Goal: Task Accomplishment & Management: Manage account settings

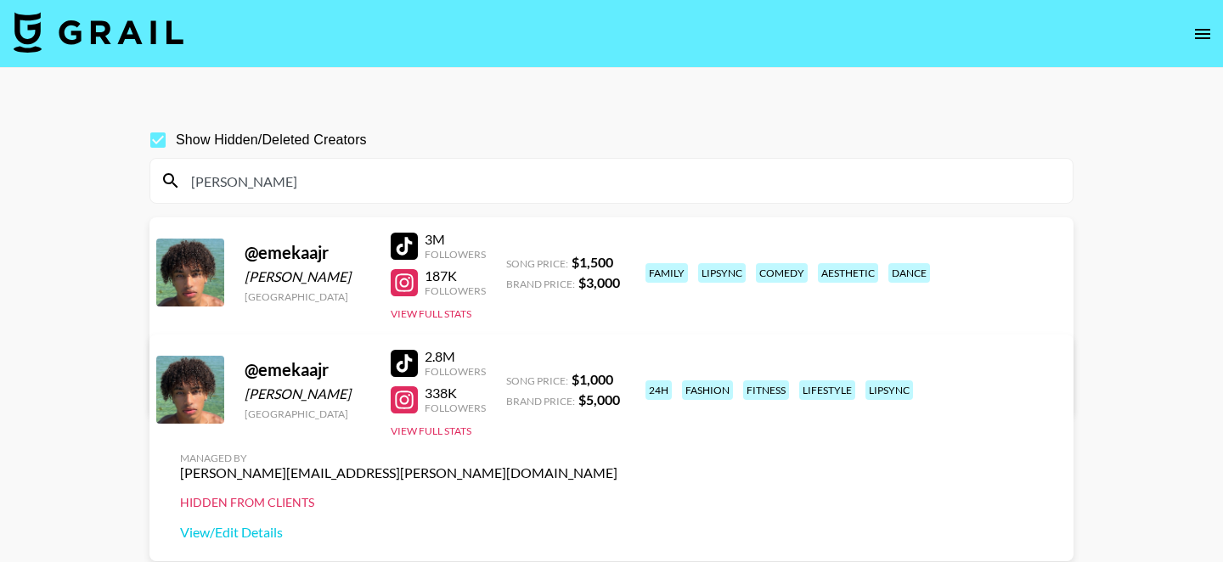
scroll to position [38, 0]
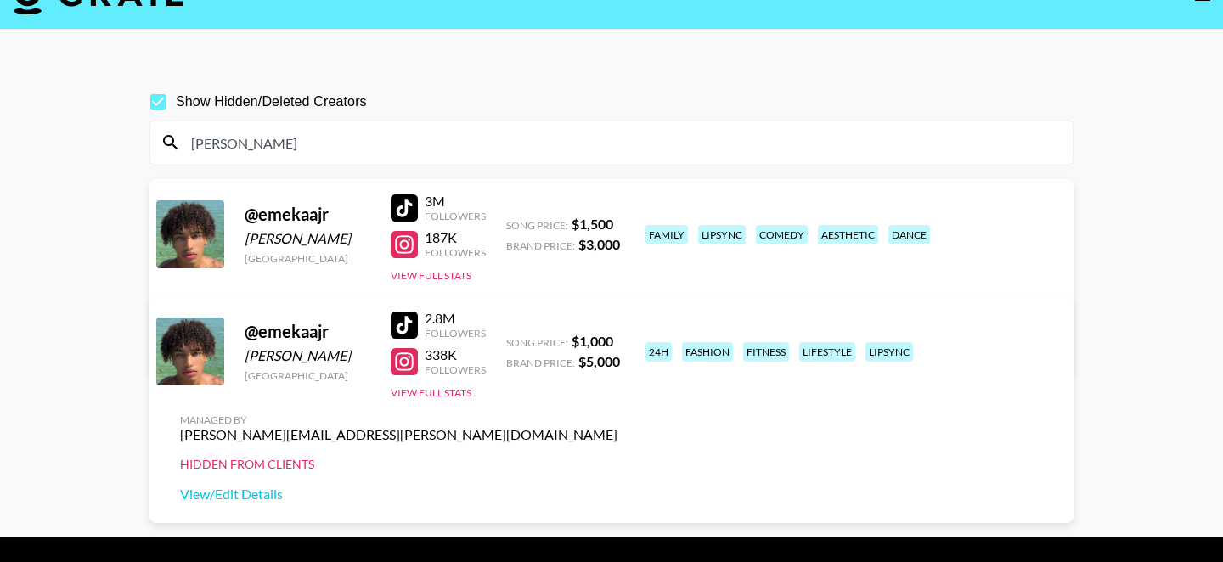
click at [420, 129] on input "[PERSON_NAME]" at bounding box center [622, 142] width 882 height 27
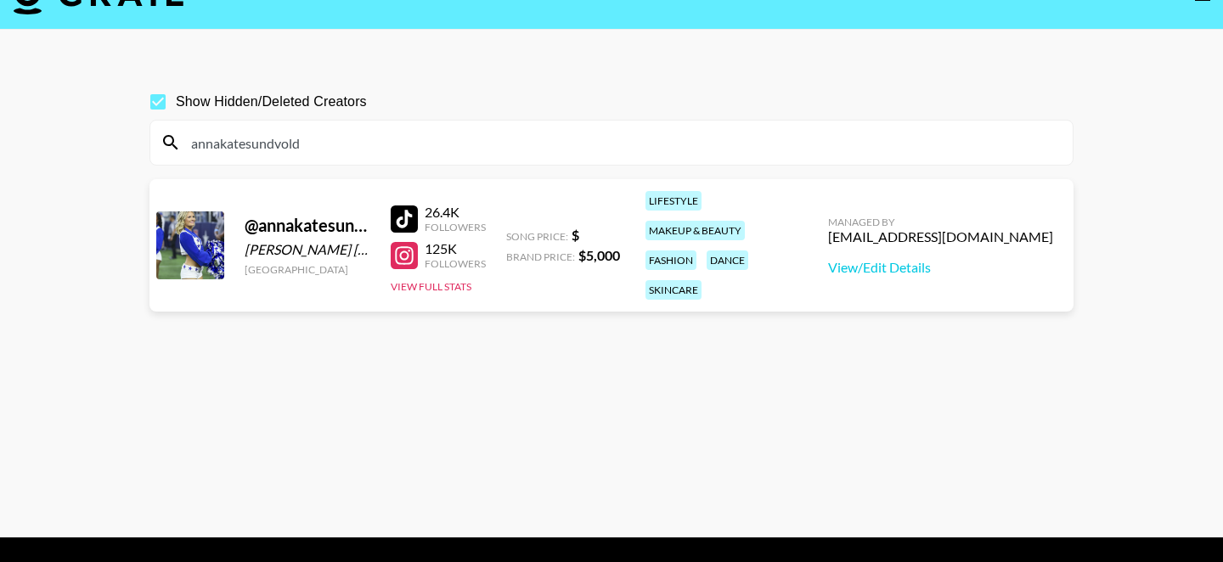
type input "annakatesundvold"
click at [937, 264] on div "Managed By cayman@grail-talent.com View/Edit Details" at bounding box center [940, 245] width 252 height 87
click at [936, 259] on link "View/Edit Details" at bounding box center [940, 267] width 225 height 17
click at [477, 146] on input "annakatesundvold" at bounding box center [622, 142] width 882 height 27
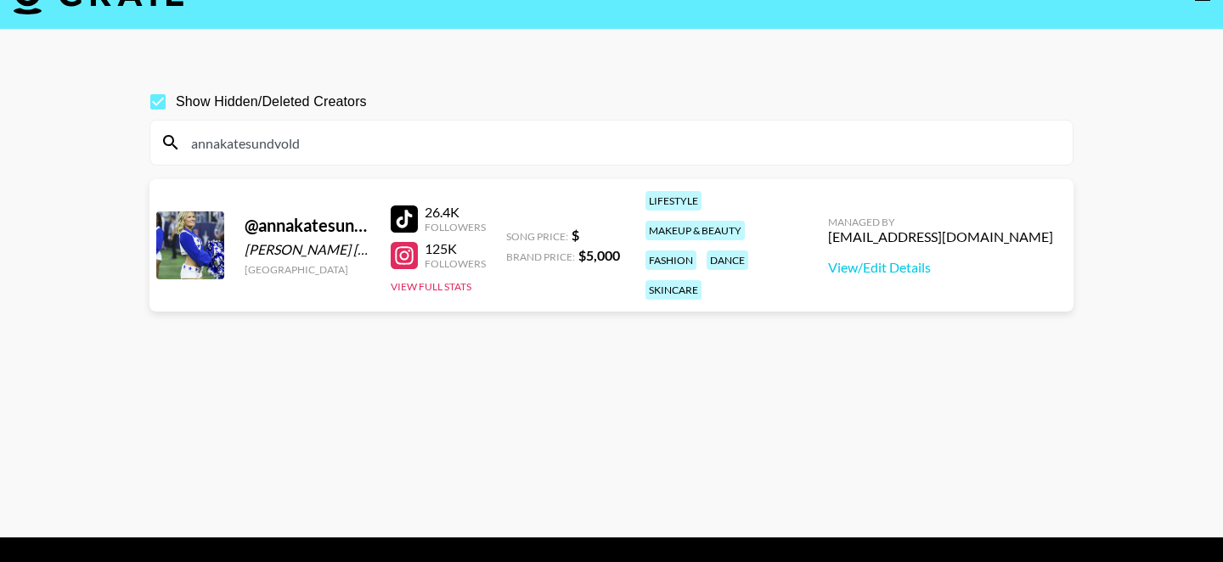
click at [477, 146] on input "annakatesundvold" at bounding box center [622, 142] width 882 height 27
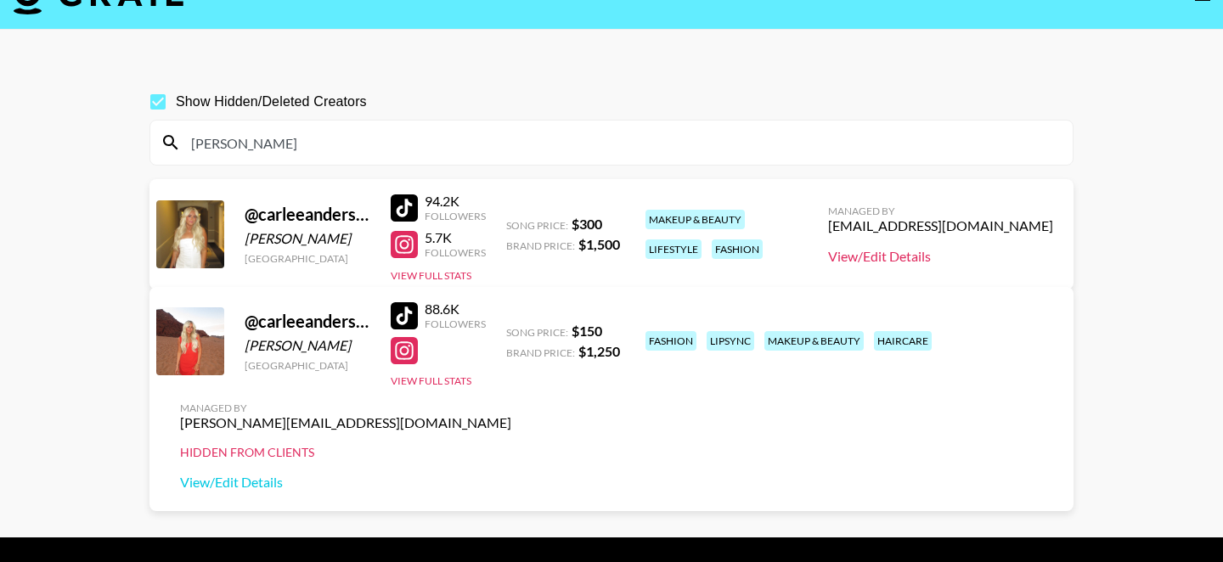
type input "carlee"
click at [1006, 258] on link "View/Edit Details" at bounding box center [940, 256] width 225 height 17
click at [326, 161] on div "carlee" at bounding box center [611, 143] width 922 height 44
click at [326, 151] on input "carlee" at bounding box center [622, 142] width 882 height 27
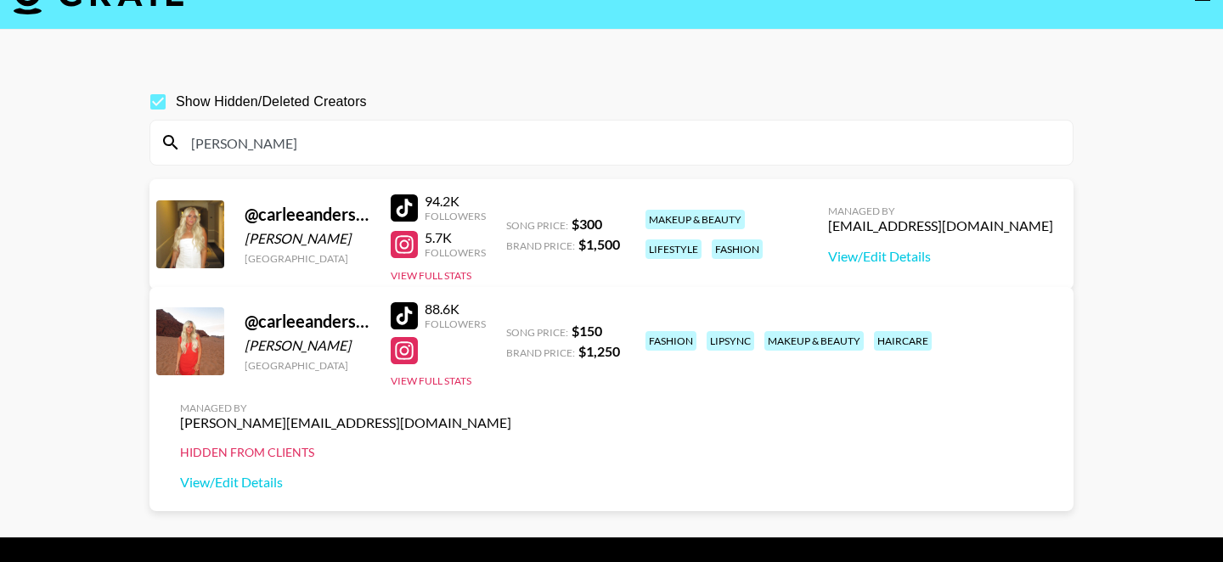
click at [326, 151] on input "carlee" at bounding box center [622, 142] width 882 height 27
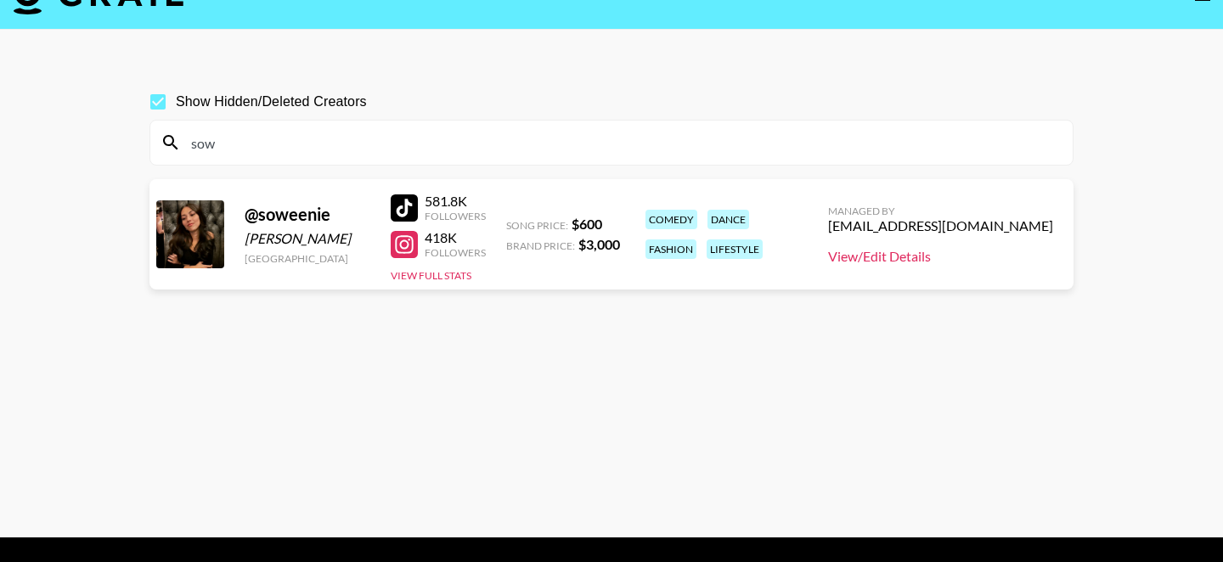
type input "sow"
click at [938, 257] on link "View/Edit Details" at bounding box center [940, 256] width 225 height 17
click at [354, 144] on input "sow" at bounding box center [622, 142] width 882 height 27
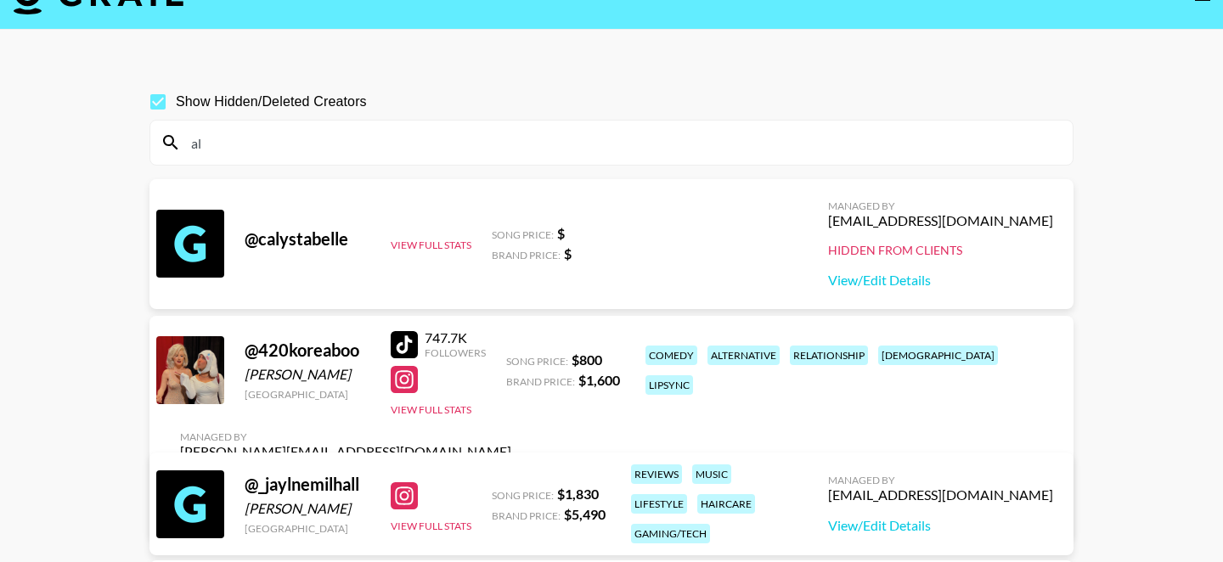
type input "a"
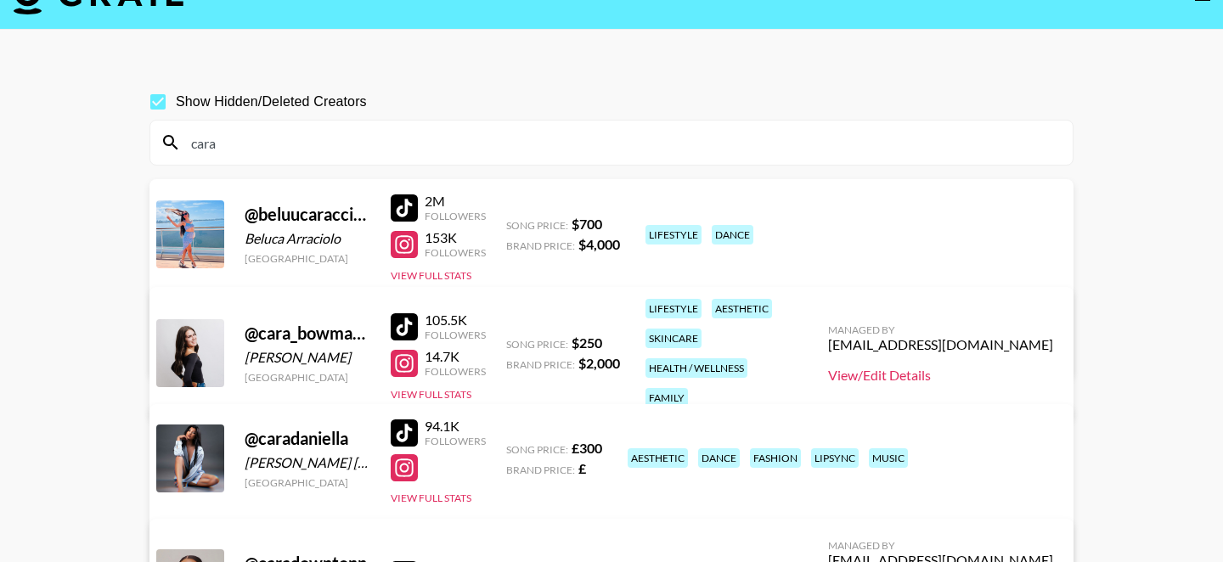
type input "cara"
click at [912, 367] on link "View/Edit Details" at bounding box center [940, 375] width 225 height 17
click at [448, 150] on input "cara" at bounding box center [622, 142] width 882 height 27
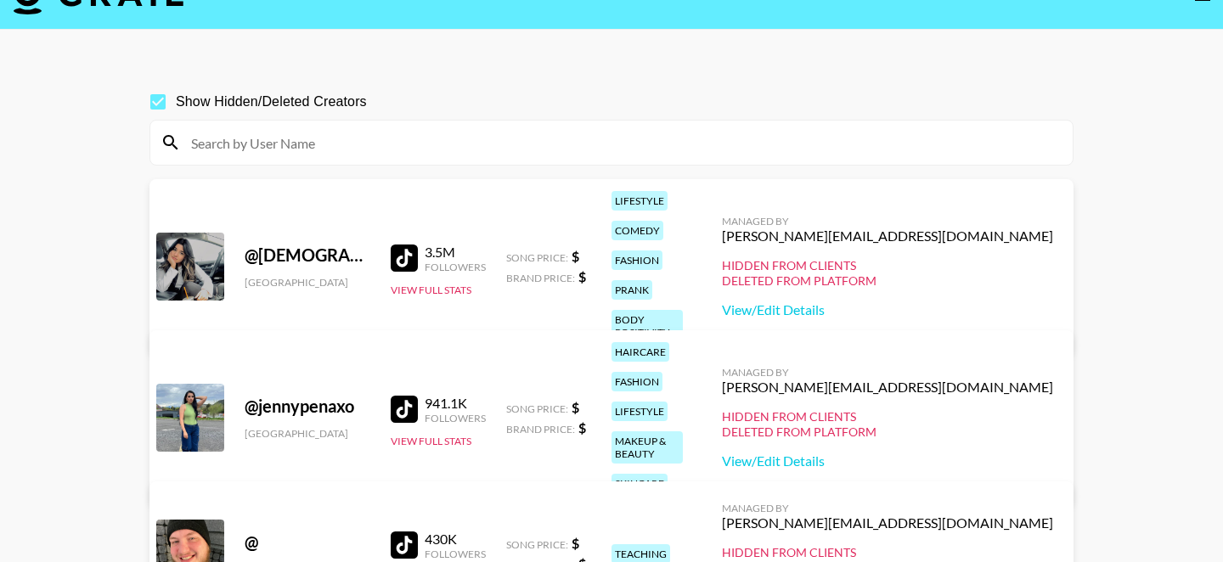
type input "c"
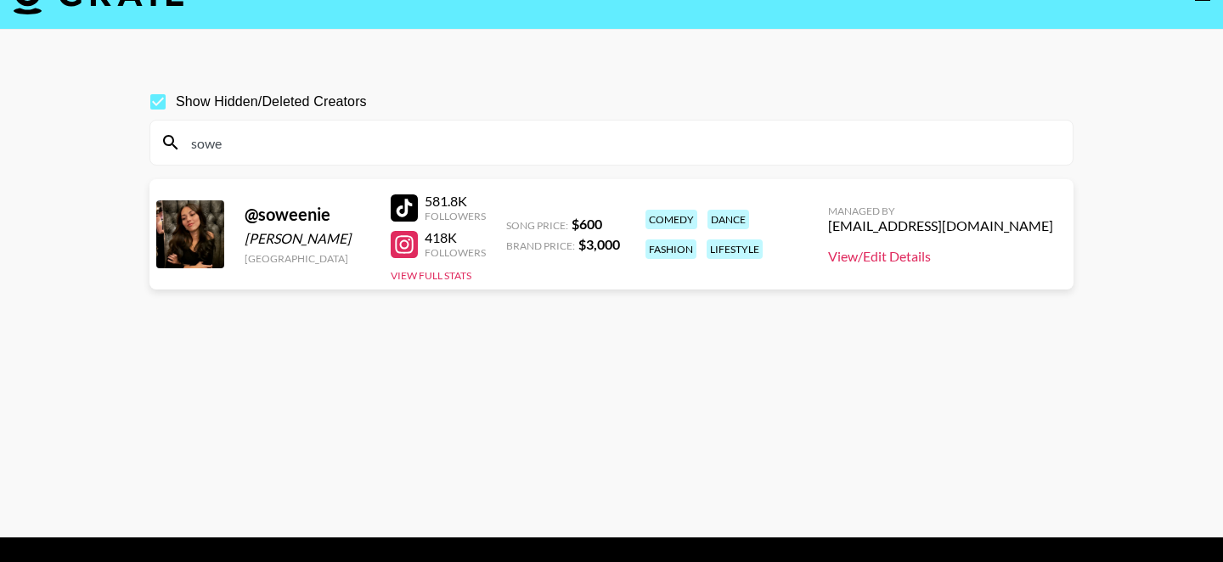
type input "sowe"
click at [945, 255] on link "View/Edit Details" at bounding box center [940, 256] width 225 height 17
click at [371, 136] on input "sowe" at bounding box center [622, 142] width 882 height 27
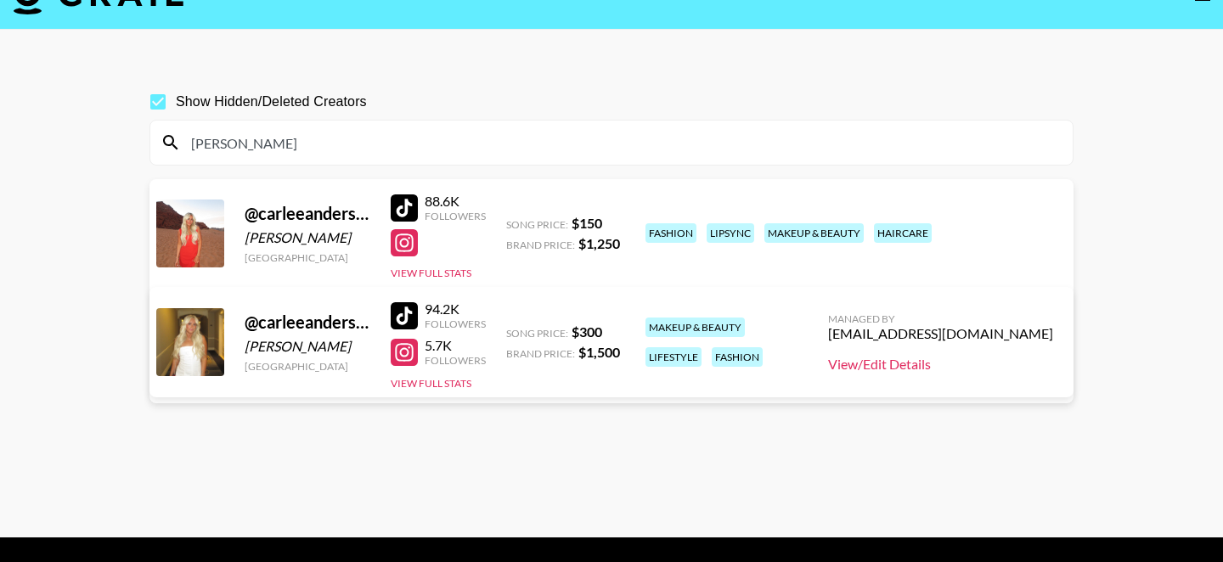
click at [951, 358] on link "View/Edit Details" at bounding box center [940, 364] width 225 height 17
click at [433, 138] on input "carlee" at bounding box center [622, 142] width 882 height 27
paste input "leariellesimon"
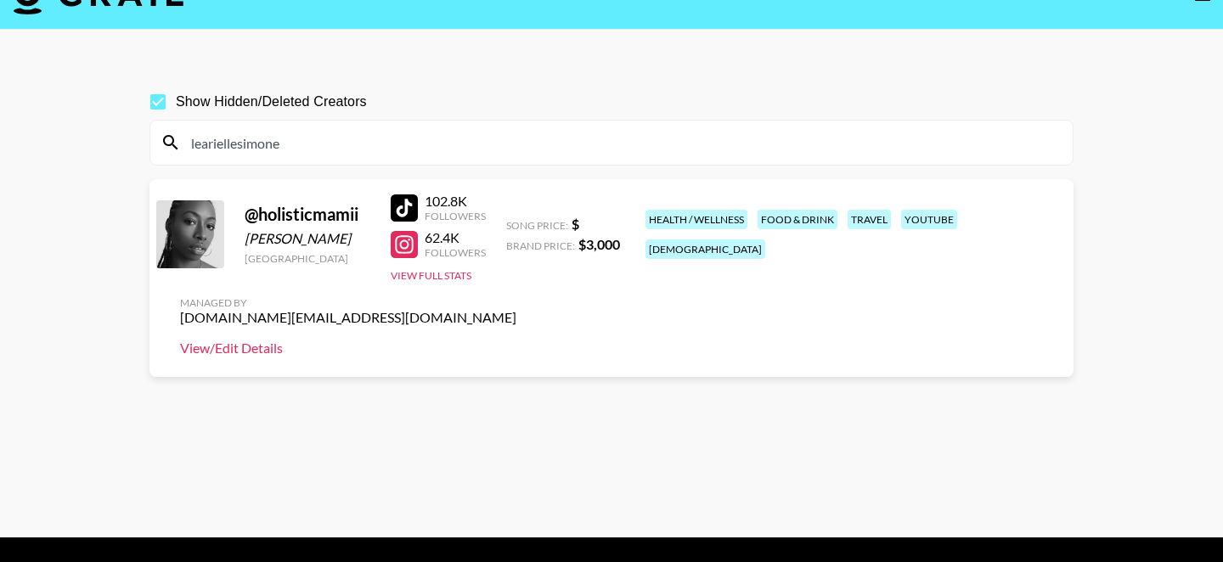
type input "leariellesimone"
click at [516, 340] on link "View/Edit Details" at bounding box center [348, 348] width 336 height 17
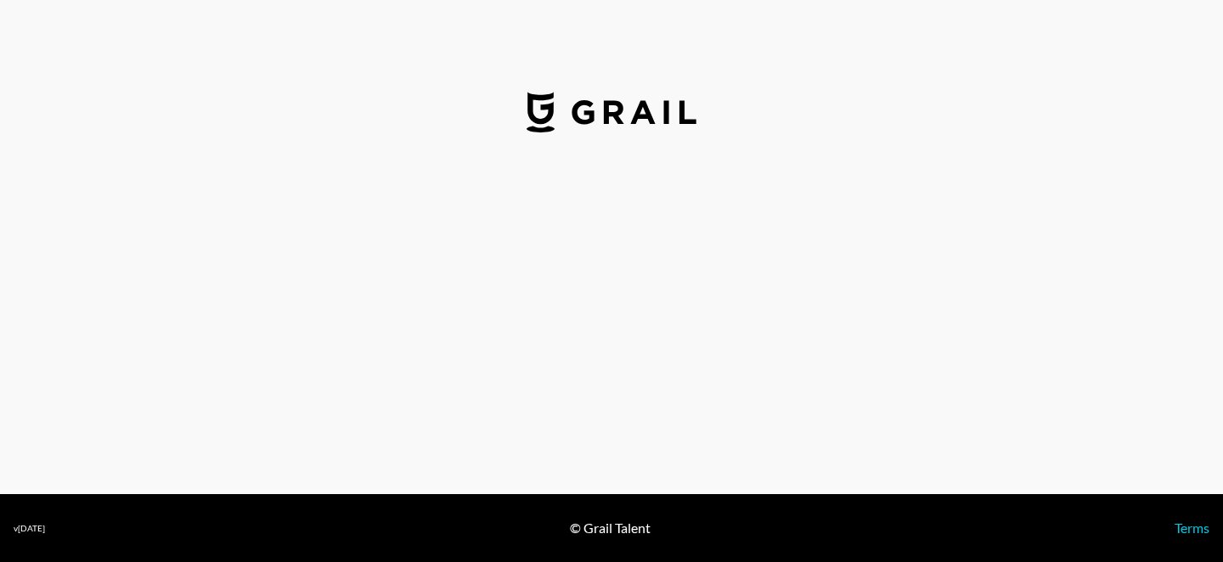
select select "USD"
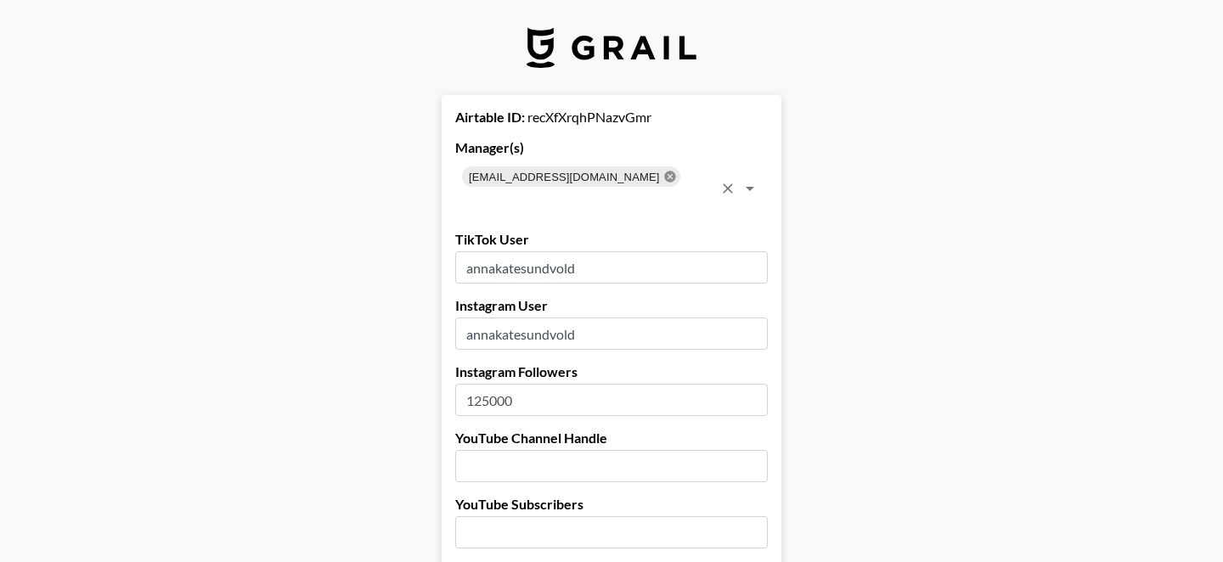
click at [664, 177] on icon at bounding box center [669, 176] width 11 height 11
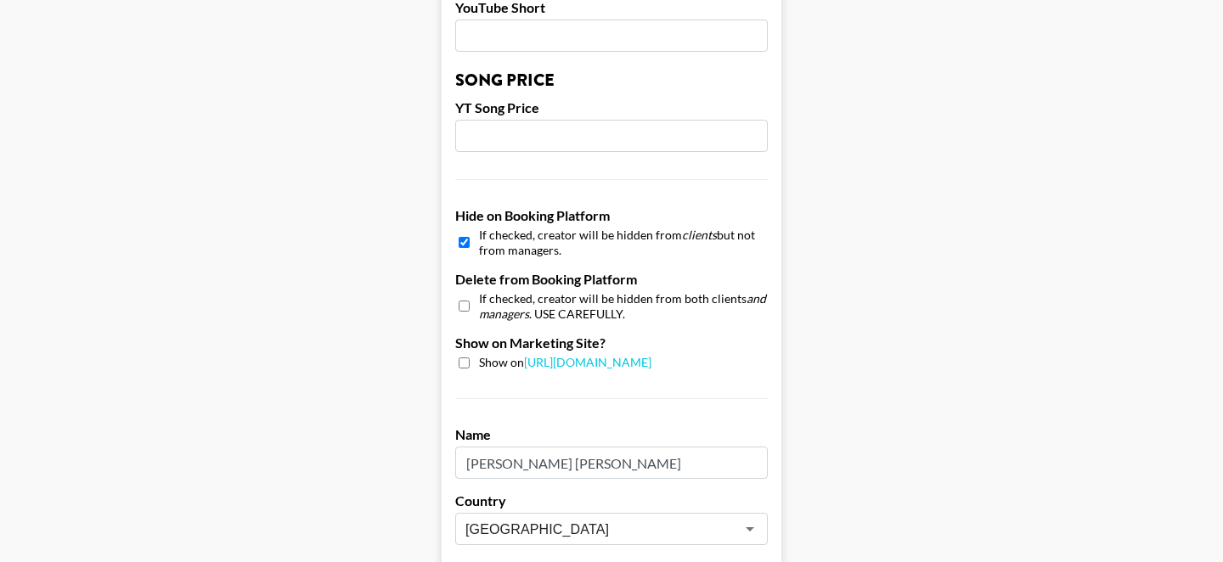
scroll to position [1742, 0]
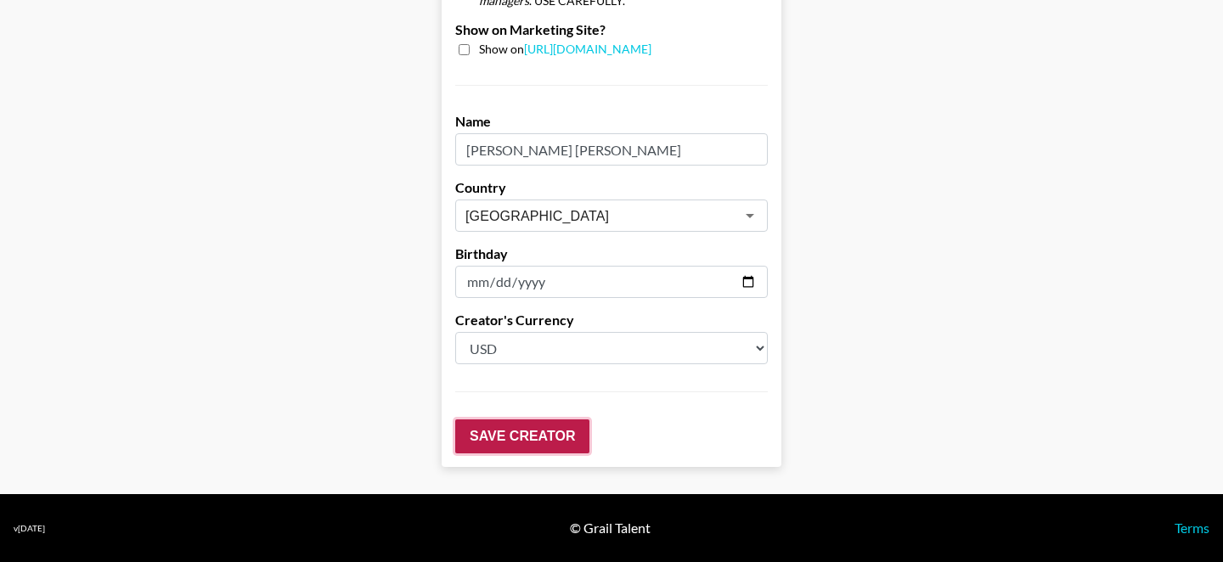
click at [528, 431] on input "Save Creator" at bounding box center [522, 437] width 134 height 34
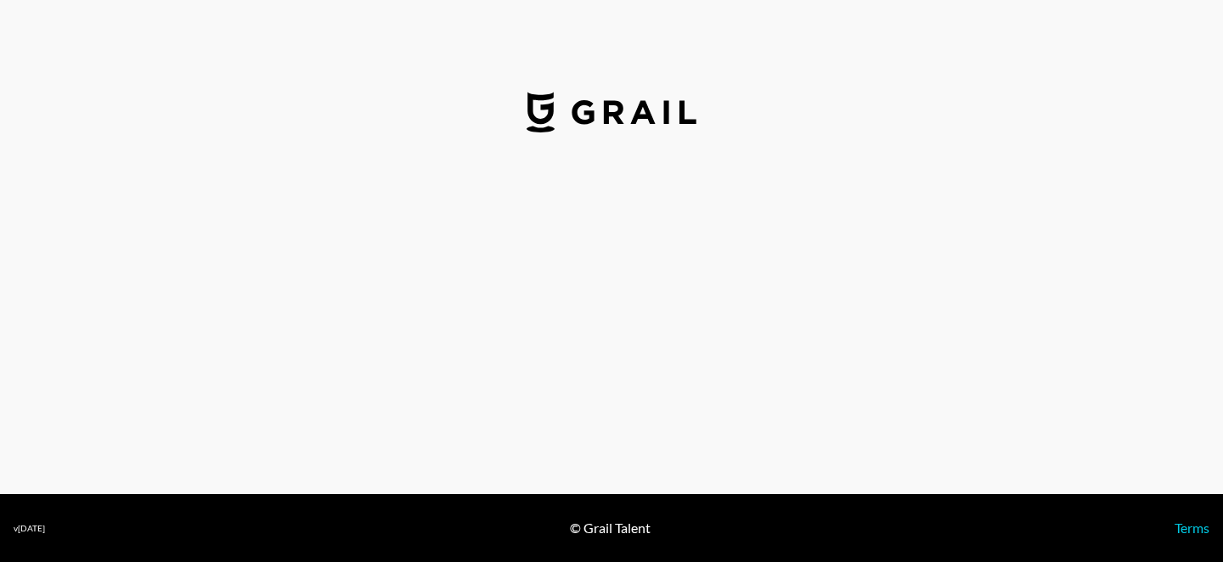
select select "USD"
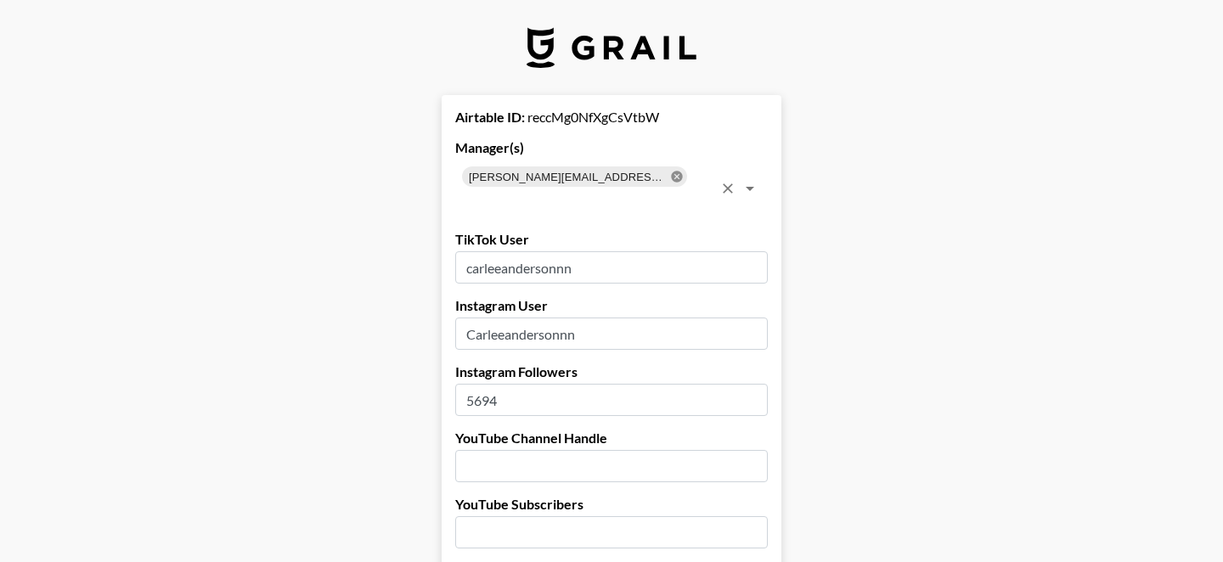
click at [670, 177] on icon at bounding box center [677, 177] width 14 height 14
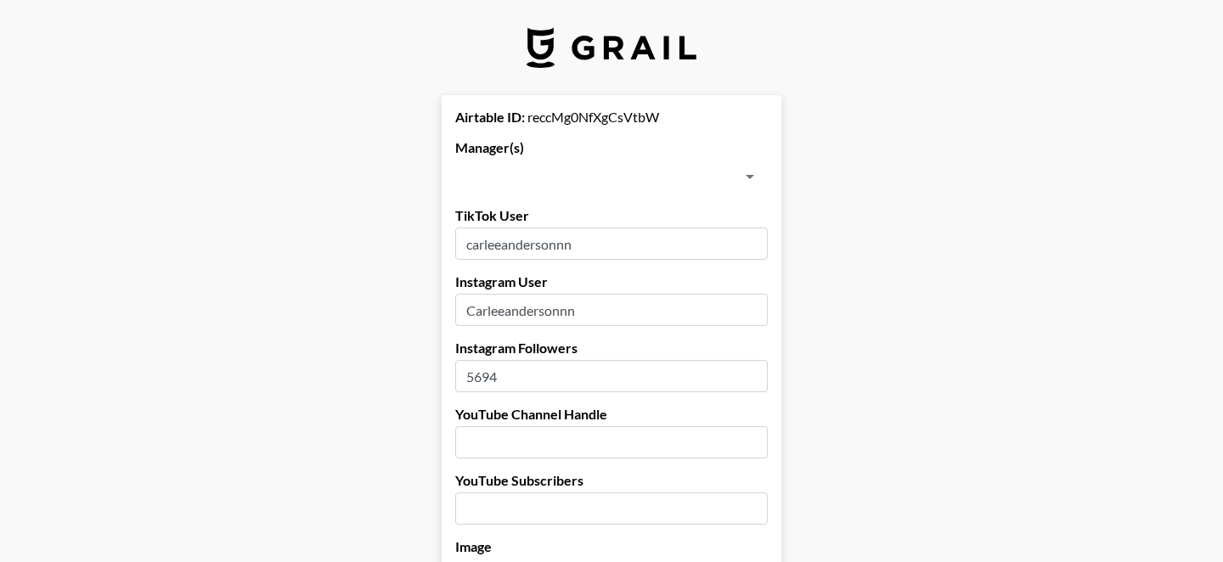
click at [636, 177] on input "text" at bounding box center [597, 177] width 274 height 24
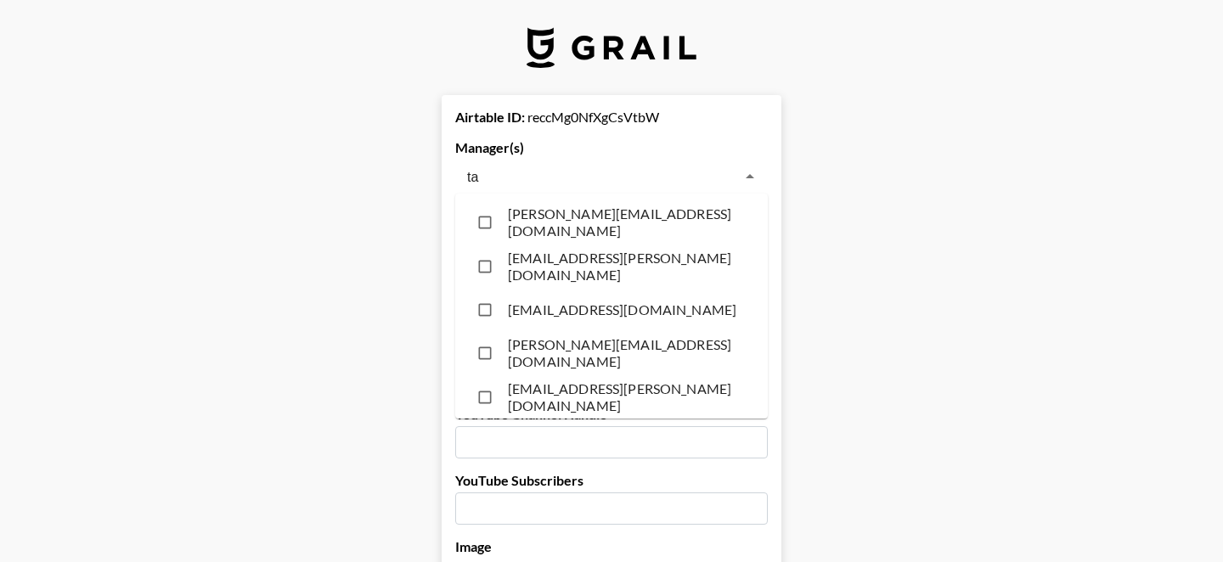
type input "taz"
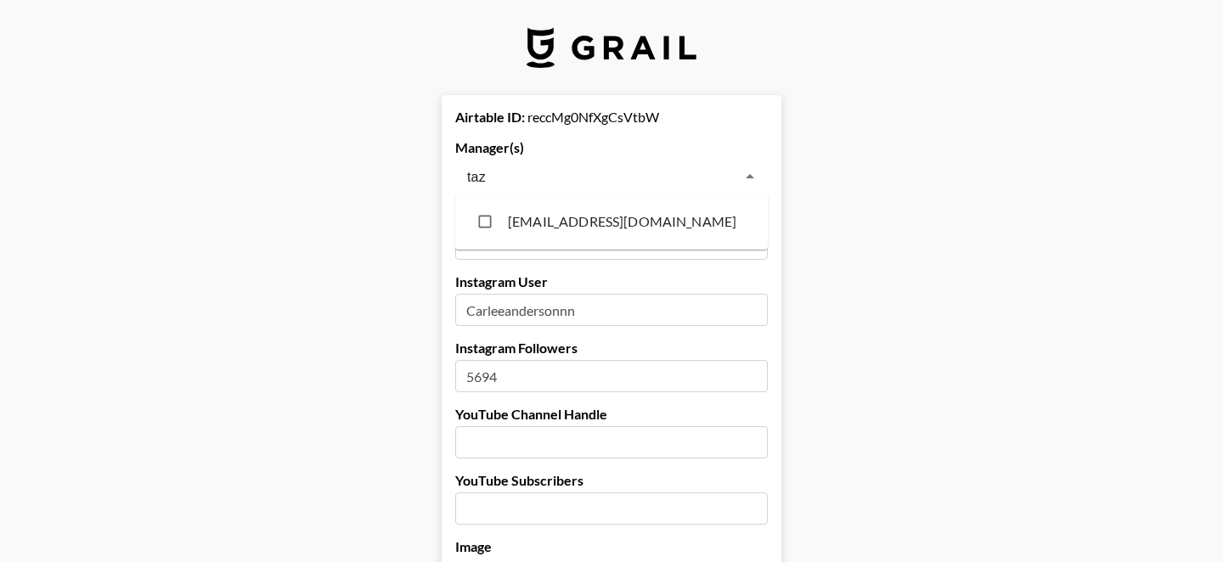
click at [566, 228] on li "[EMAIL_ADDRESS][DOMAIN_NAME]" at bounding box center [611, 221] width 313 height 42
checkbox input "true"
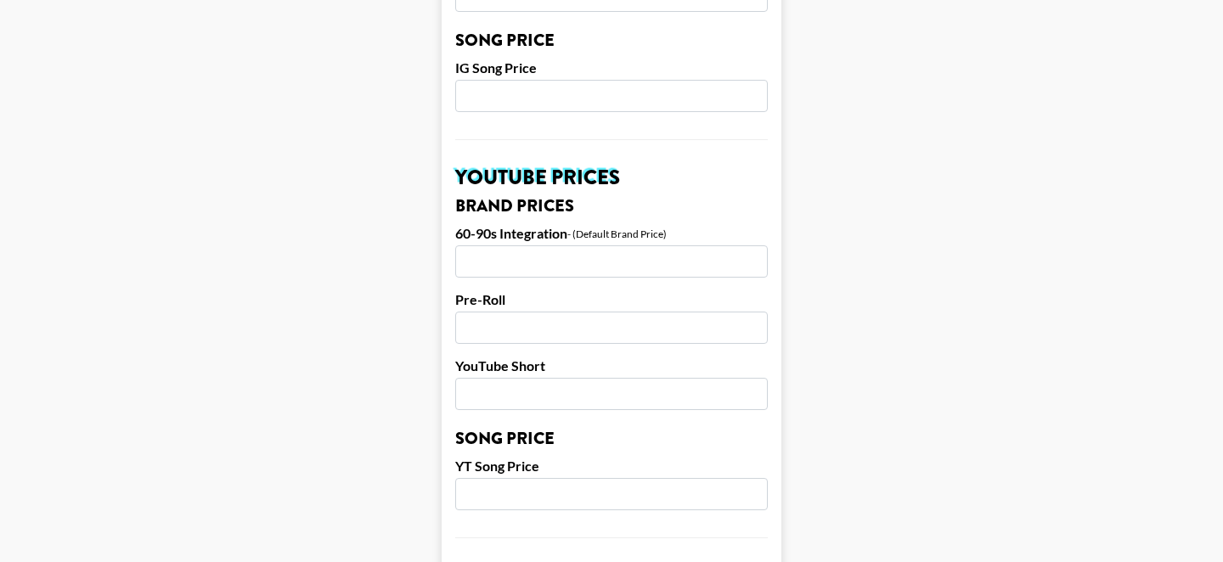
scroll to position [1742, 0]
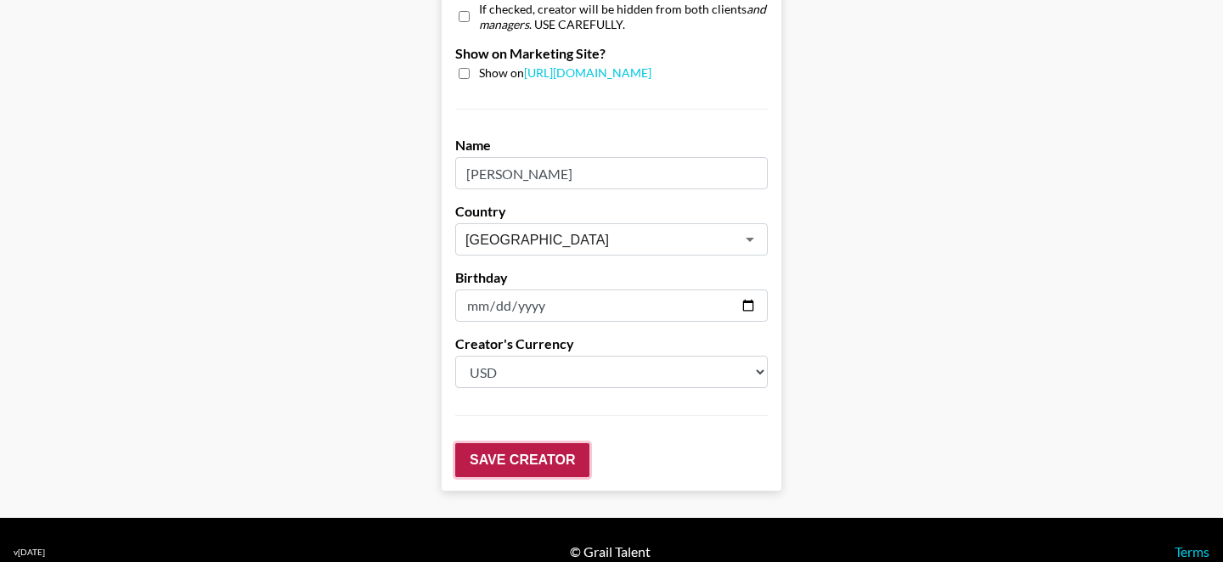
click at [488, 450] on input "Save Creator" at bounding box center [522, 460] width 134 height 34
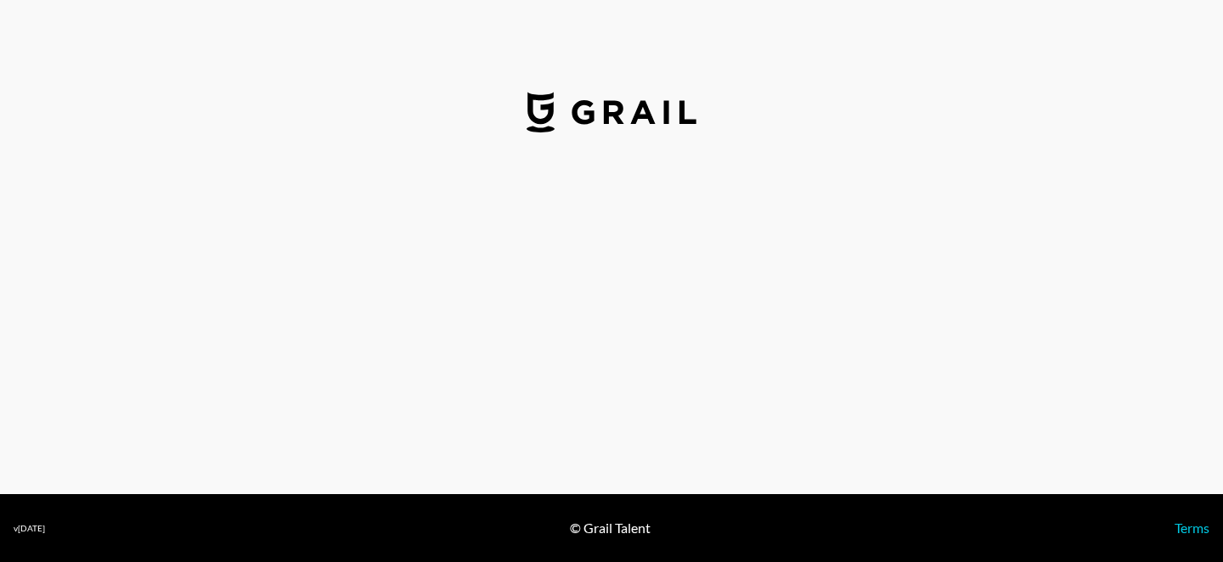
select select "USD"
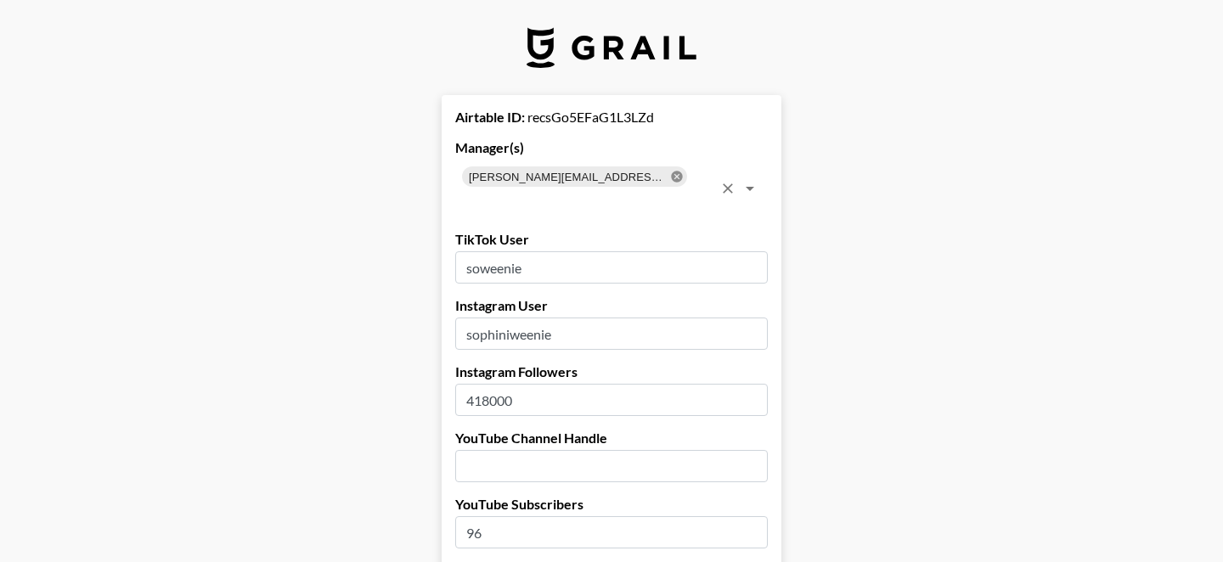
click at [670, 174] on icon at bounding box center [677, 177] width 14 height 14
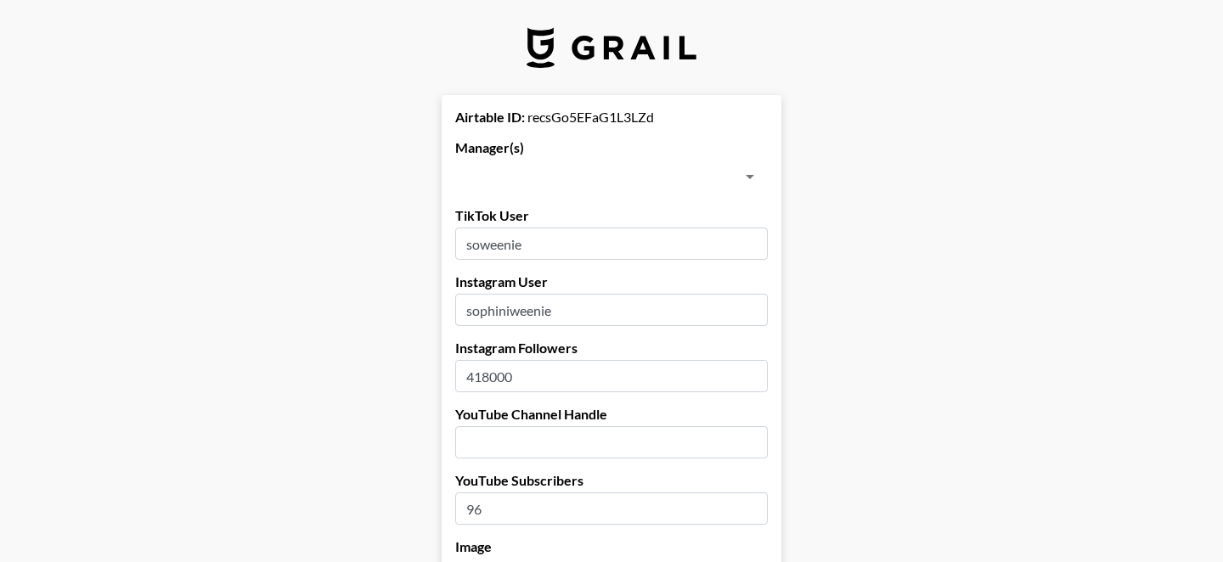
click at [635, 174] on input "text" at bounding box center [597, 177] width 274 height 24
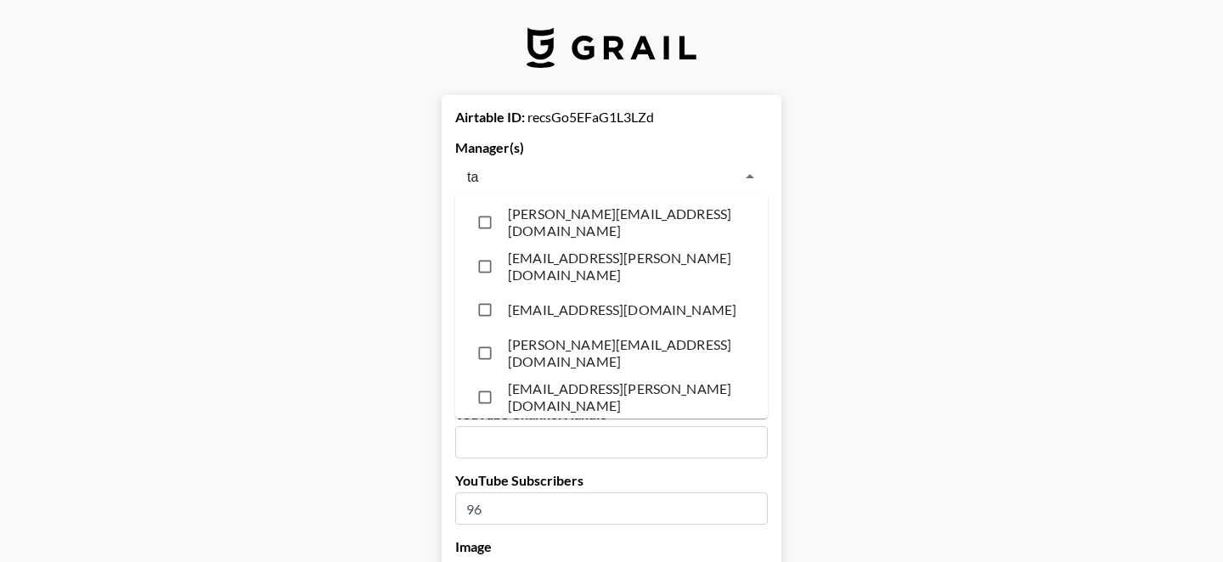
type input "taz"
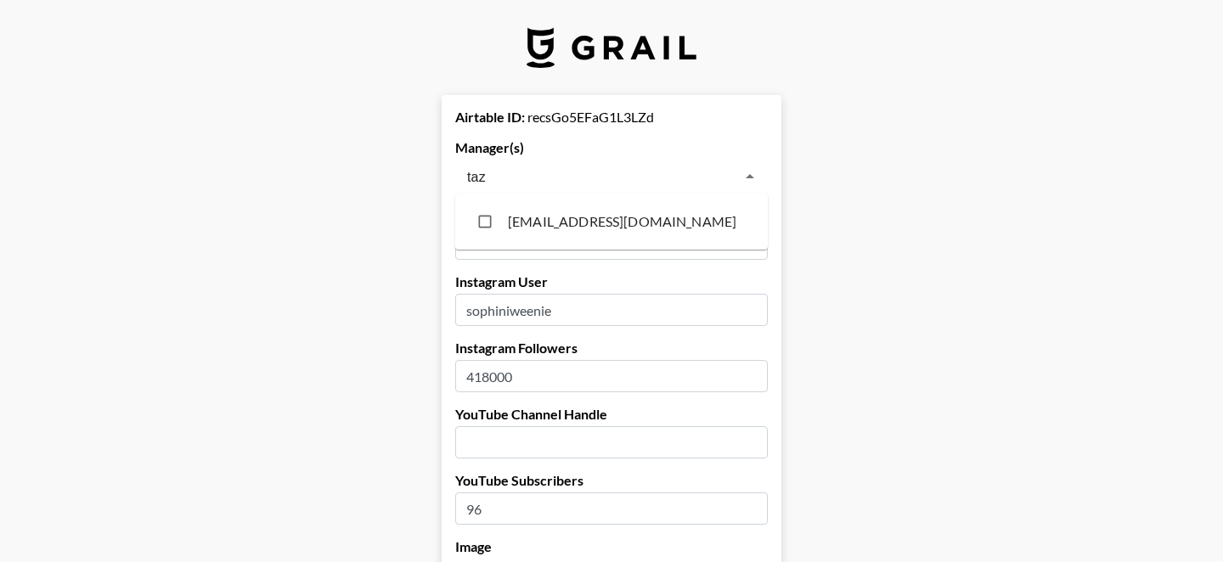
click at [581, 215] on li "[EMAIL_ADDRESS][DOMAIN_NAME]" at bounding box center [611, 221] width 313 height 42
checkbox input "true"
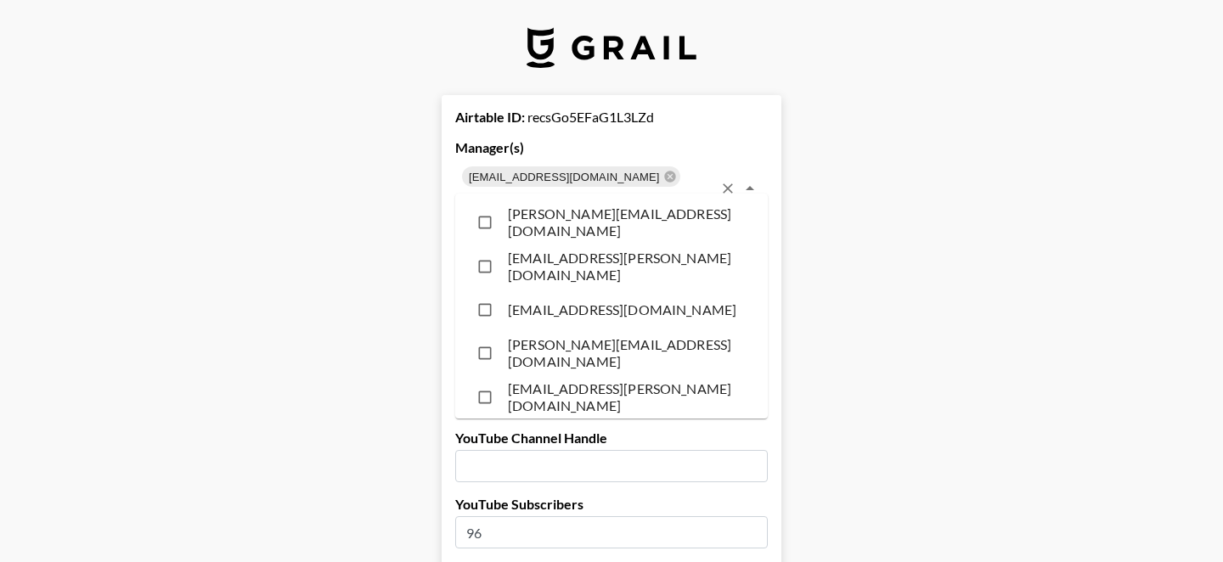
scroll to position [13923, 0]
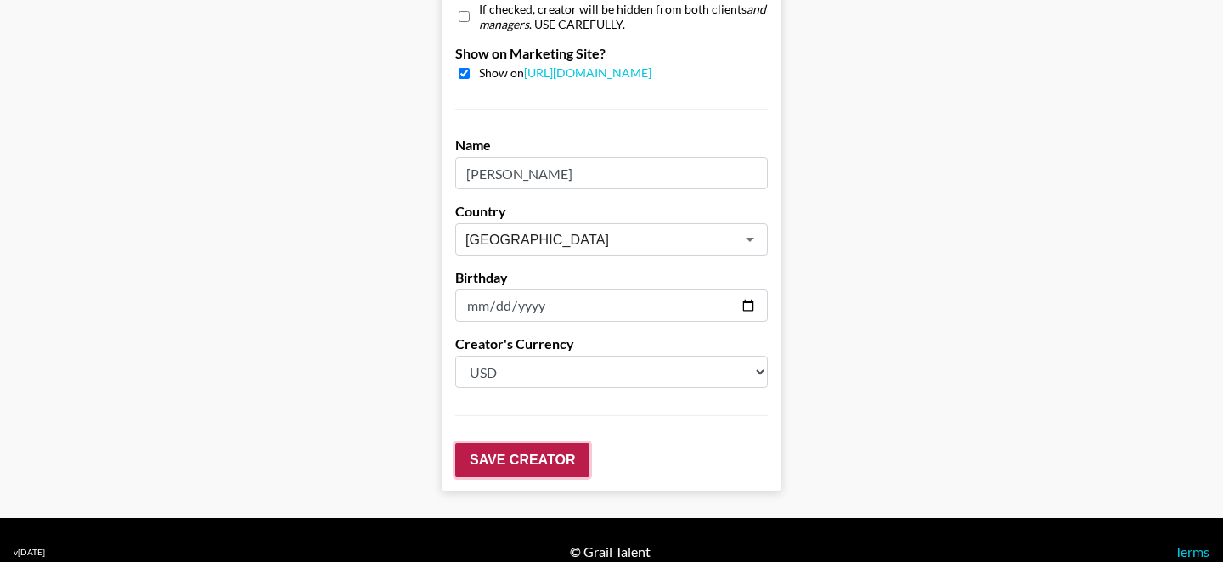
click at [470, 453] on input "Save Creator" at bounding box center [522, 460] width 134 height 34
click at [471, 446] on input "Save Creator" at bounding box center [522, 460] width 134 height 34
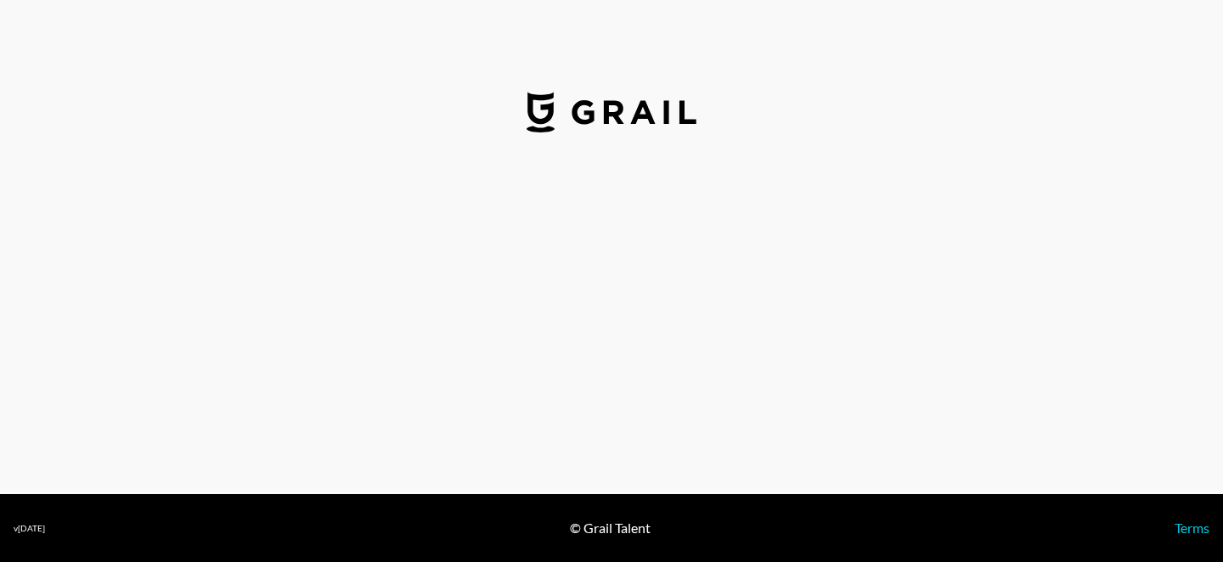
select select "USD"
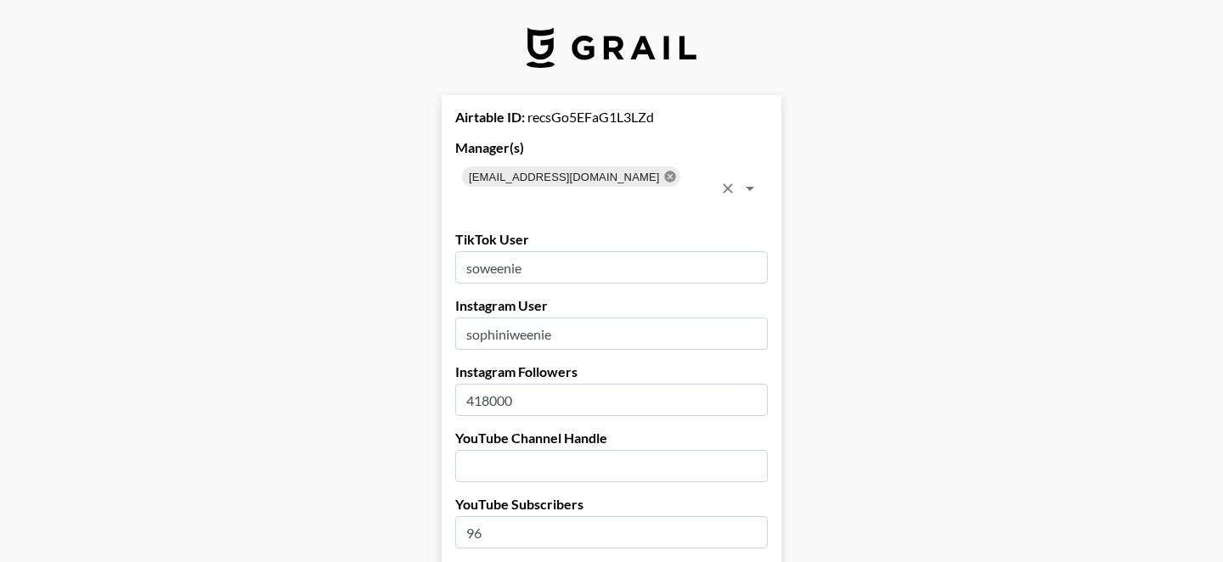
click at [663, 182] on icon at bounding box center [670, 177] width 14 height 14
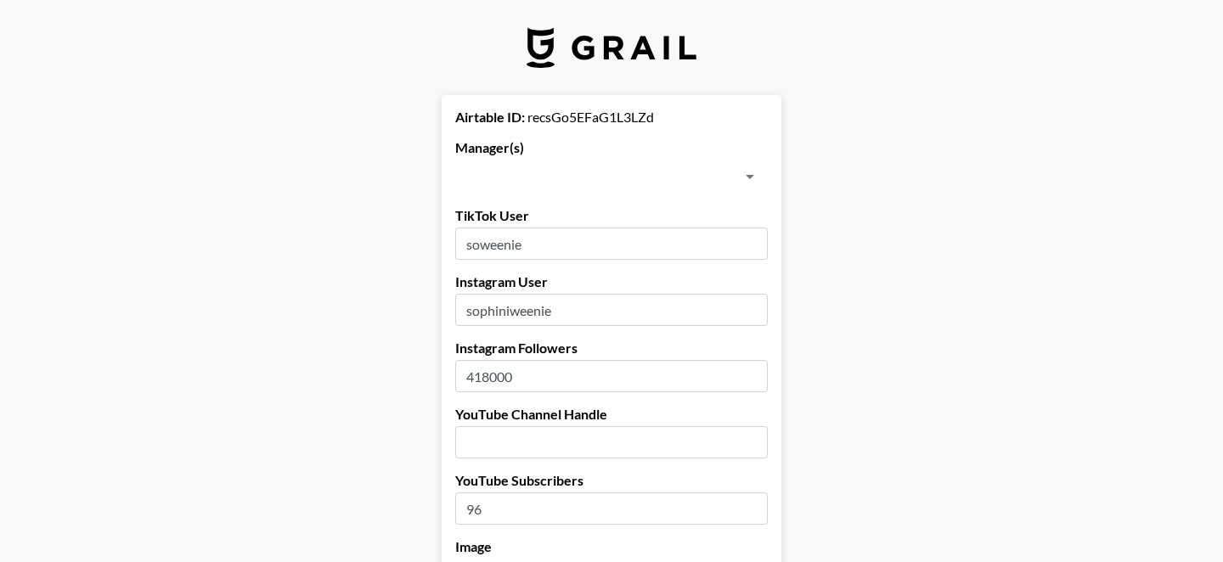
click at [578, 182] on input "text" at bounding box center [597, 177] width 274 height 24
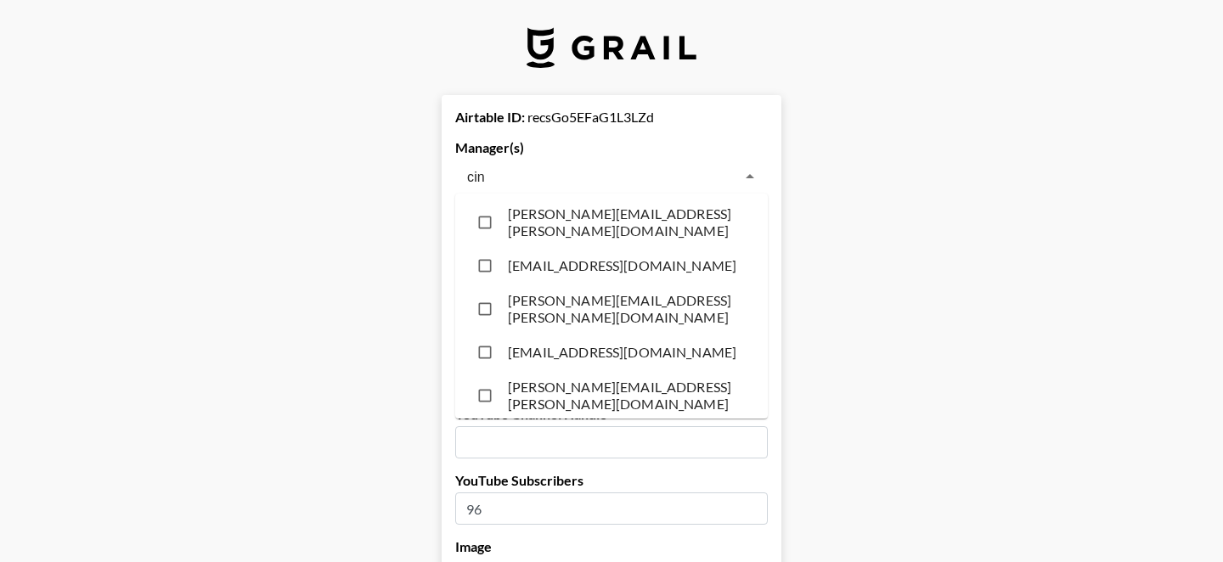
type input "cind"
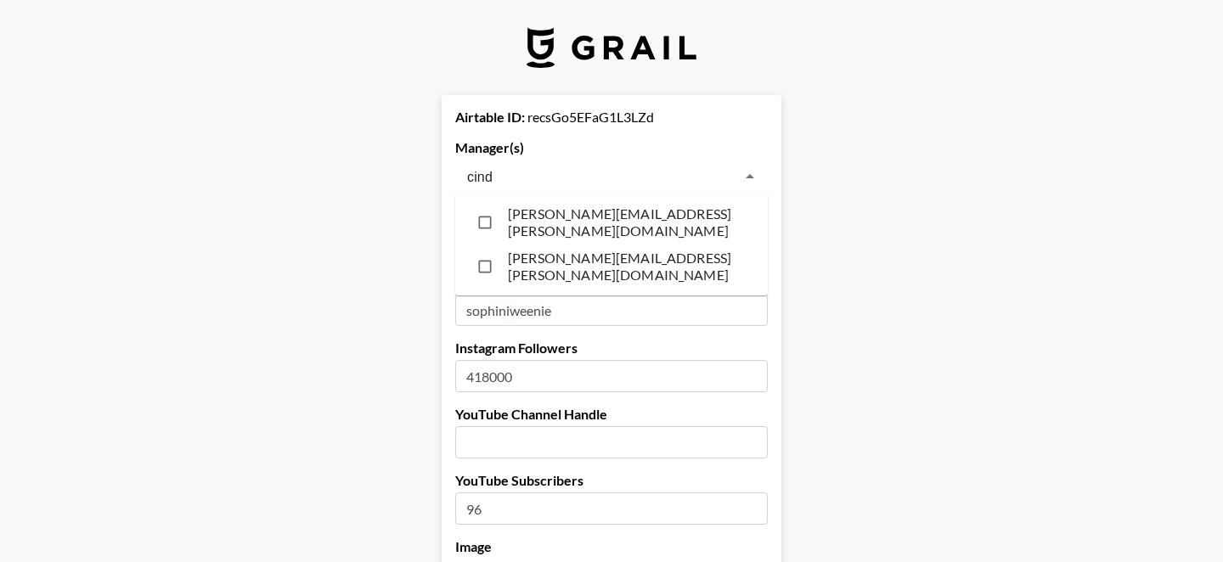
click at [538, 230] on li "[PERSON_NAME][EMAIL_ADDRESS][PERSON_NAME][DOMAIN_NAME]" at bounding box center [611, 222] width 313 height 44
checkbox input "true"
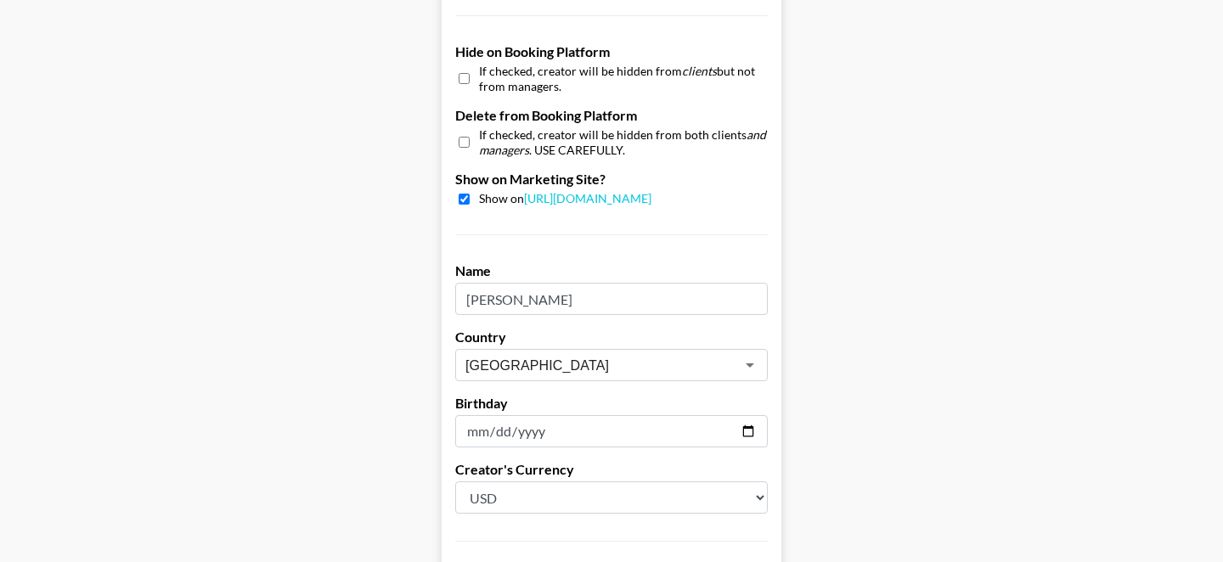
scroll to position [1742, 0]
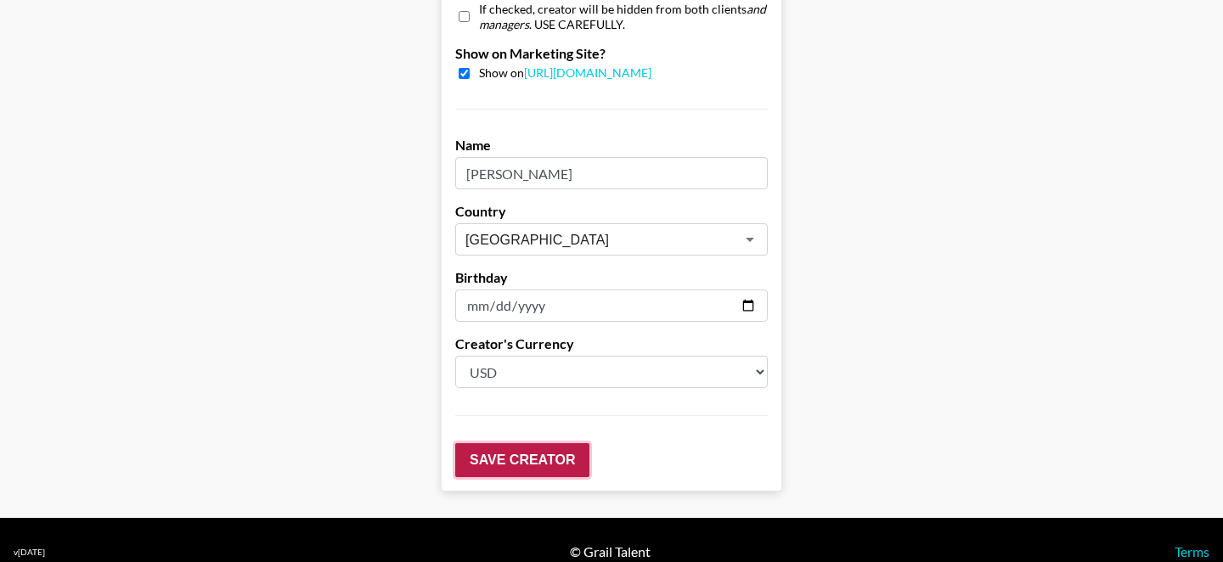
click at [486, 443] on input "Save Creator" at bounding box center [522, 460] width 134 height 34
click at [484, 443] on input "Save Creator" at bounding box center [522, 460] width 134 height 34
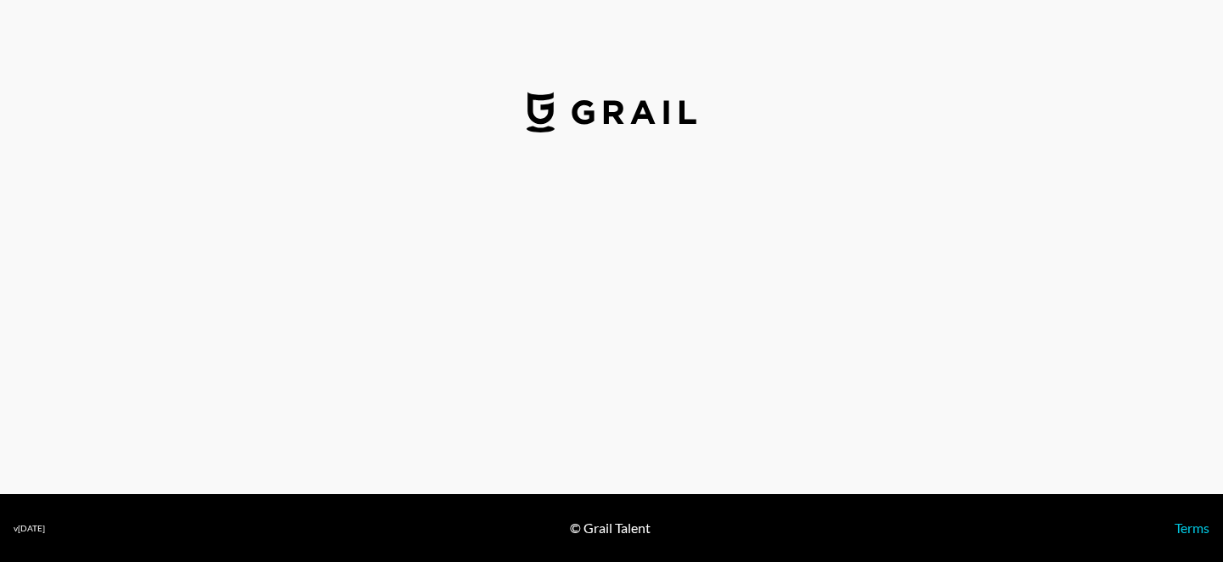
select select "USD"
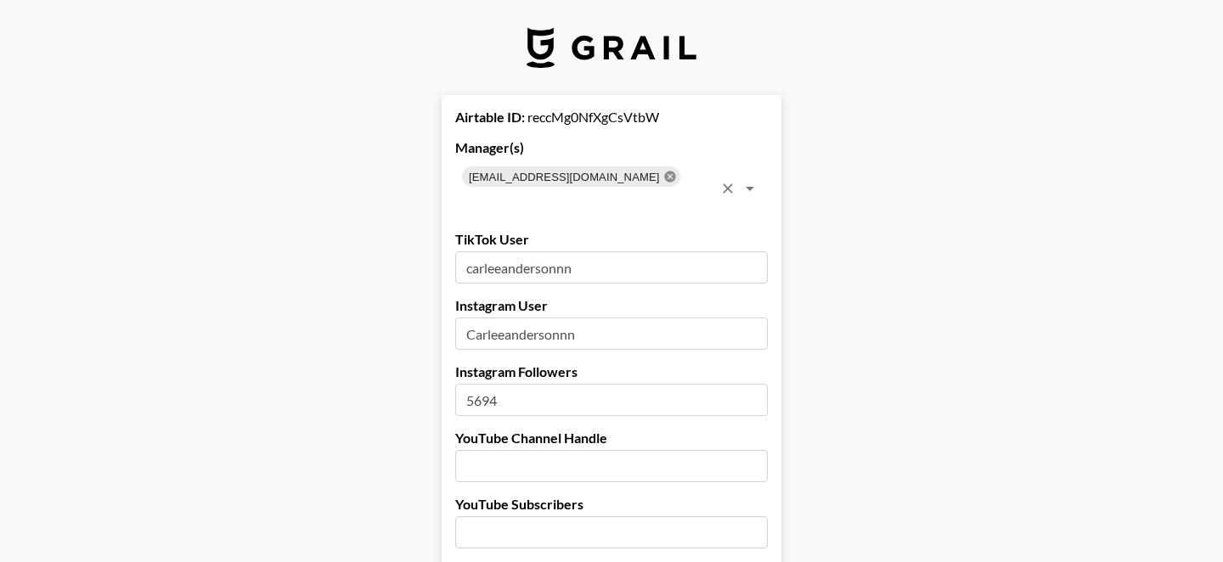
click at [664, 172] on icon at bounding box center [669, 176] width 11 height 11
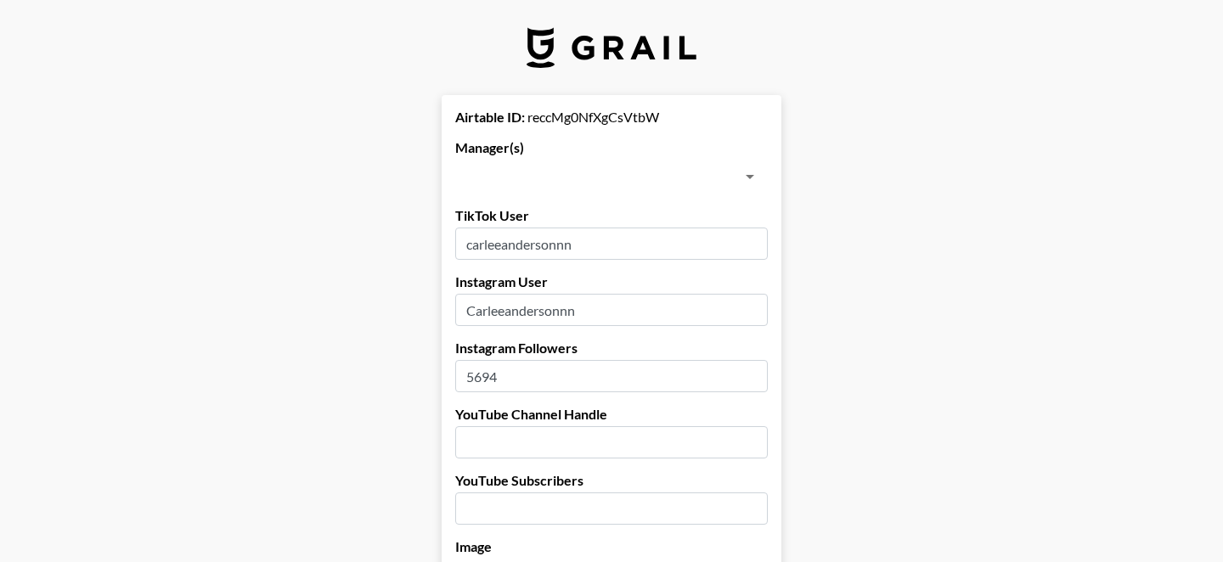
click at [584, 172] on input "text" at bounding box center [597, 177] width 274 height 24
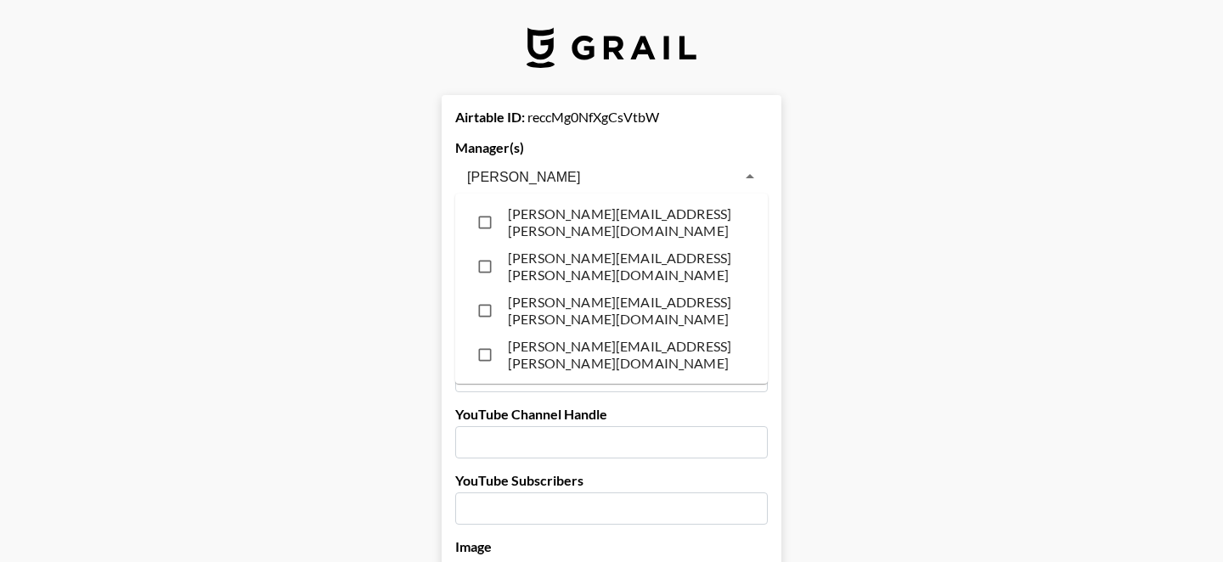
type input "emilee"
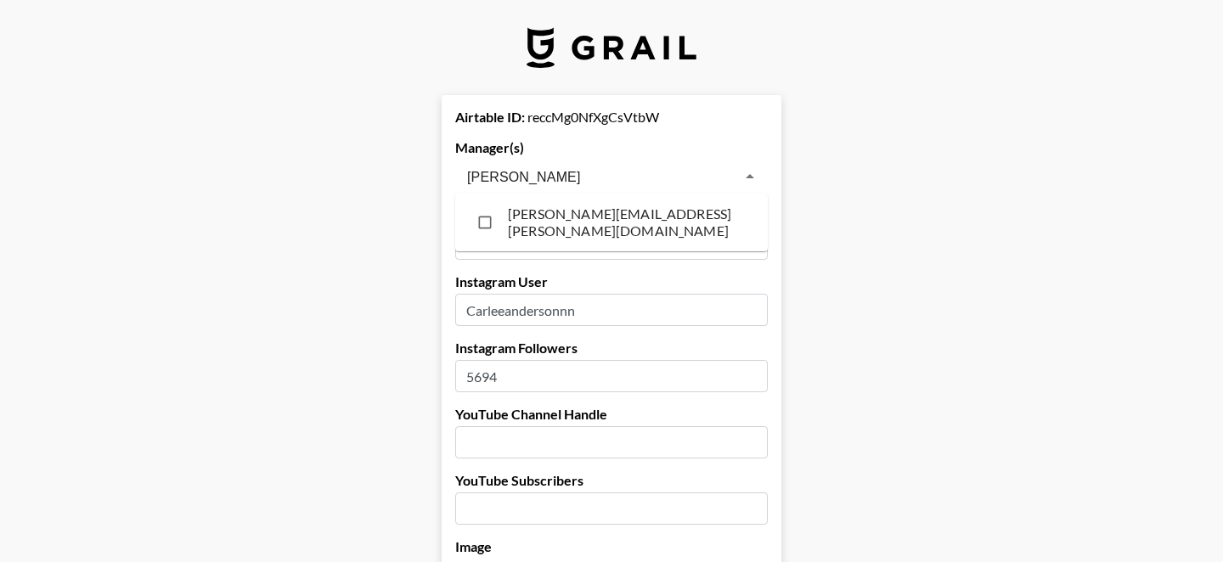
click at [528, 232] on li "emilee.redshaw@grail-talent.com" at bounding box center [611, 222] width 313 height 44
checkbox input "true"
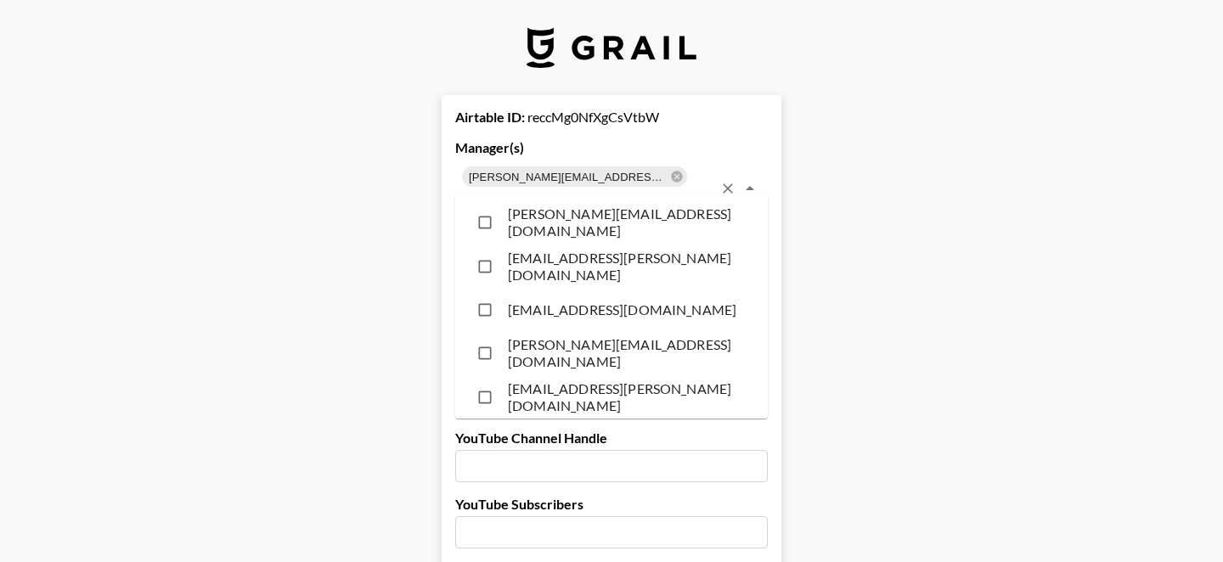
scroll to position [12140, 0]
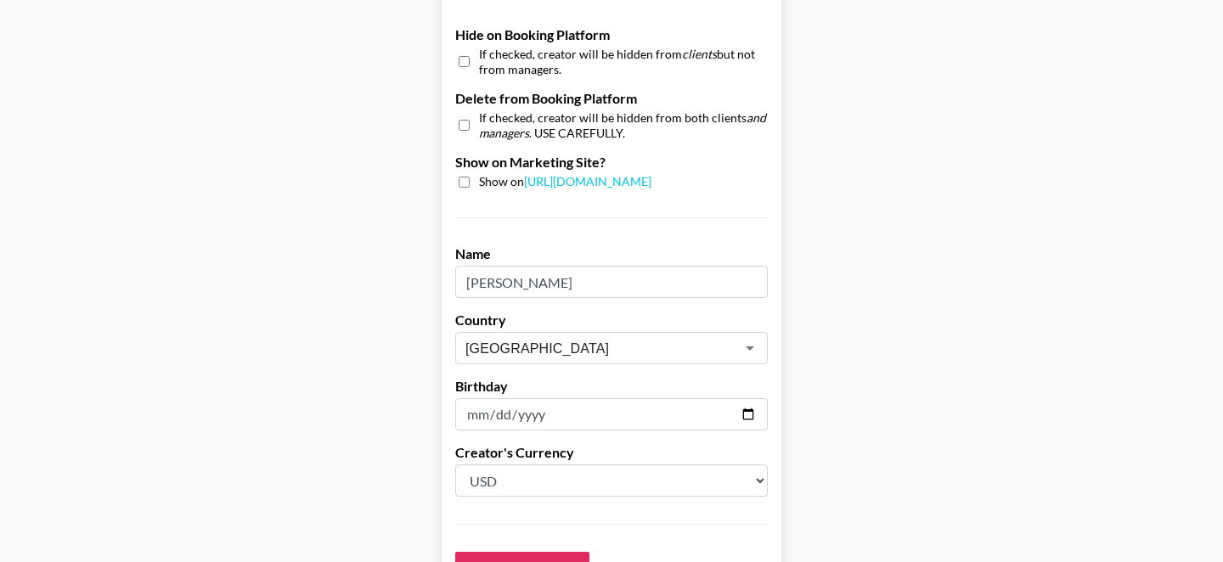
scroll to position [1742, 0]
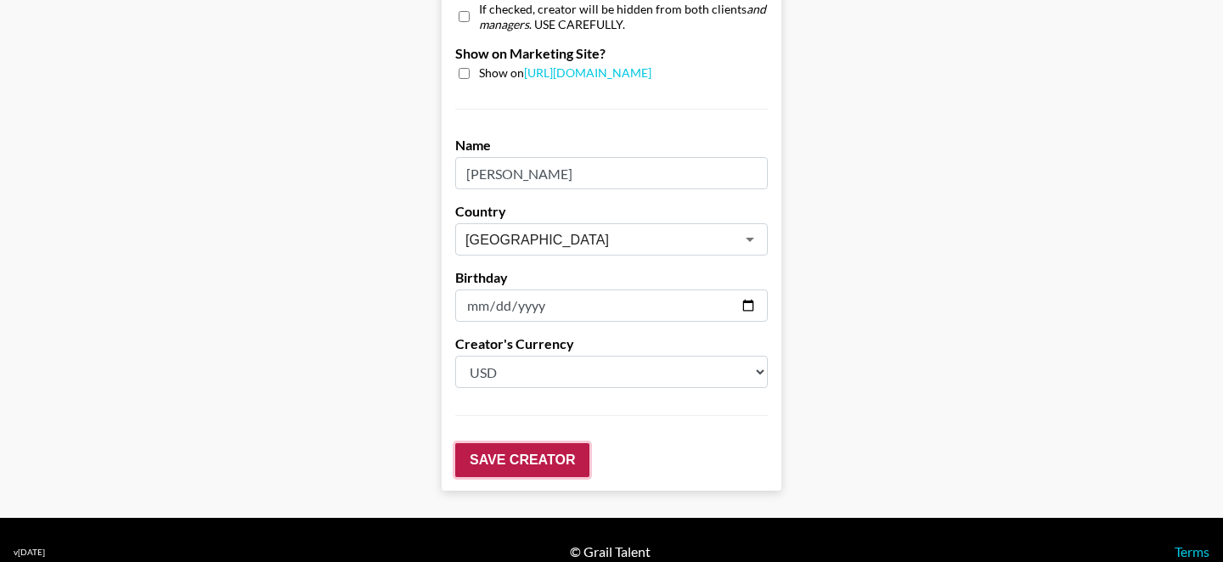
click at [519, 446] on input "Save Creator" at bounding box center [522, 460] width 134 height 34
click at [517, 446] on input "Save Creator" at bounding box center [522, 460] width 134 height 34
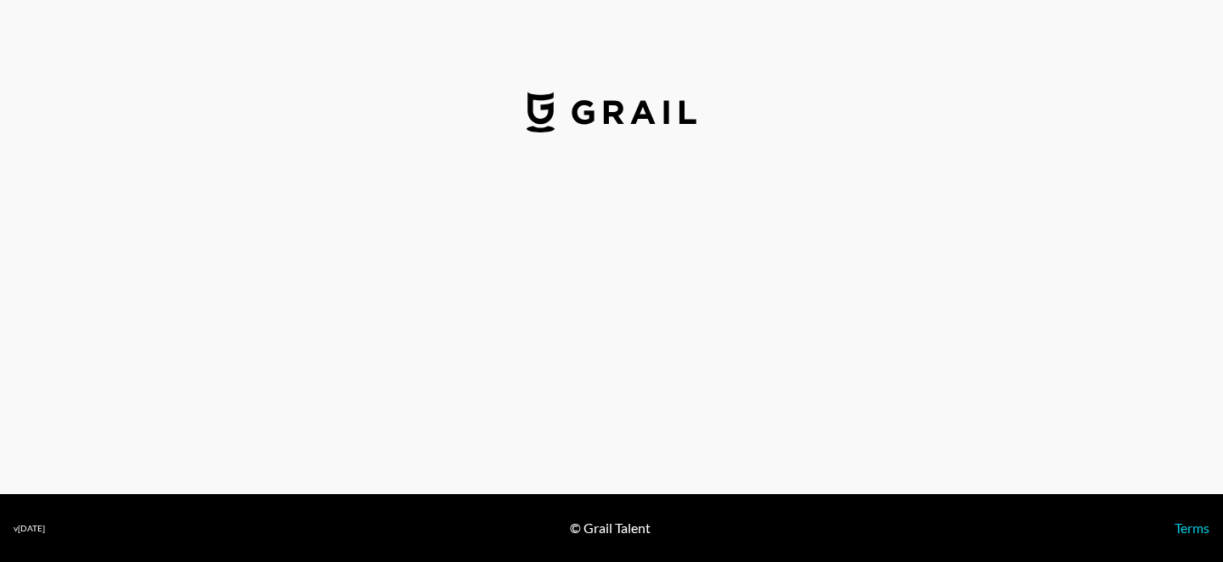
select select "USD"
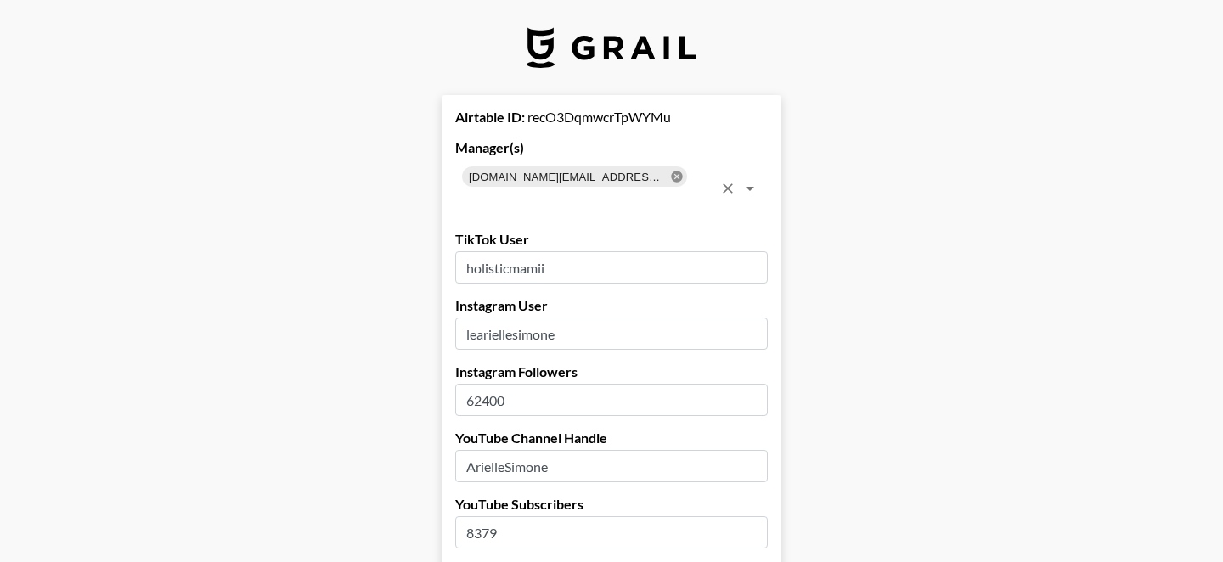
click at [671, 179] on icon at bounding box center [676, 176] width 11 height 11
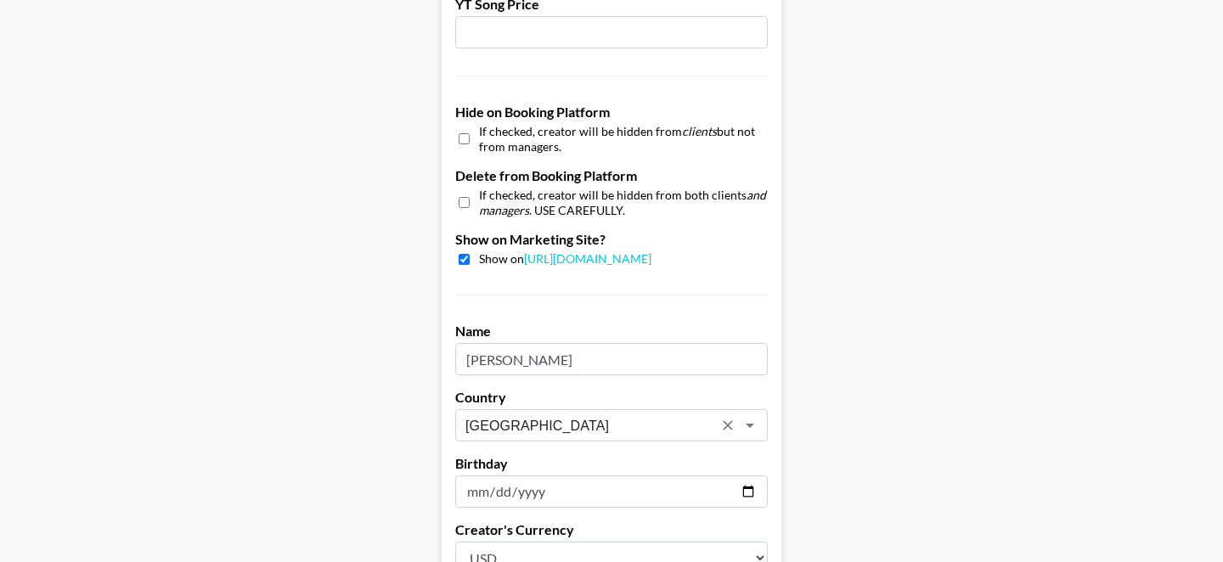
scroll to position [1495, 0]
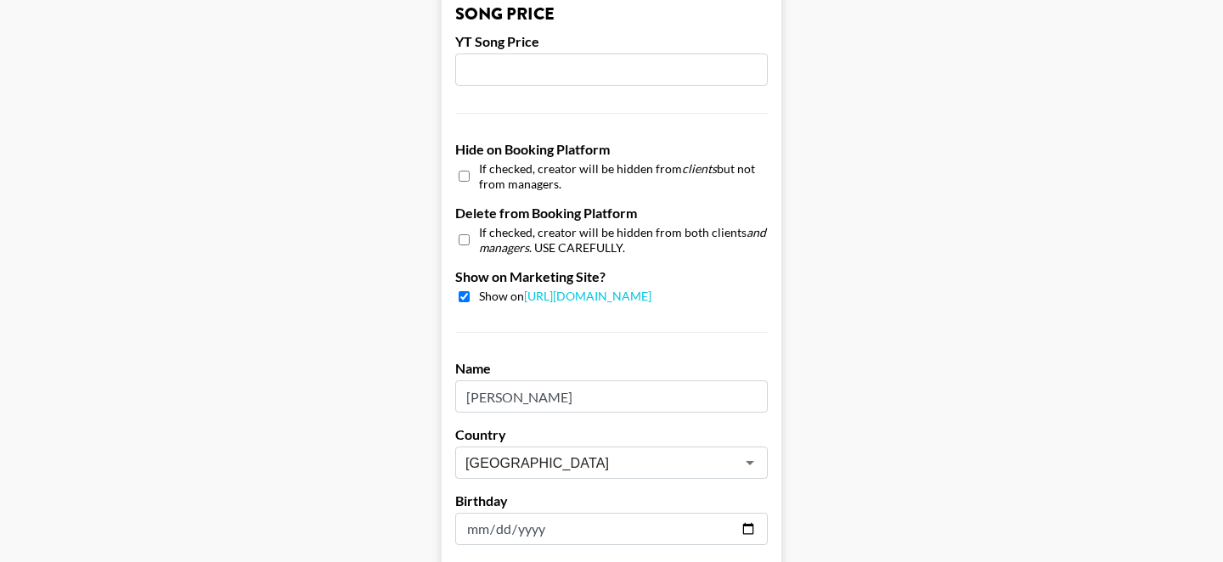
click at [457, 174] on div "If checked, creator will be hidden from clients but not from managers." at bounding box center [611, 176] width 313 height 30
click at [461, 177] on input "checkbox" at bounding box center [464, 176] width 11 height 25
checkbox input "true"
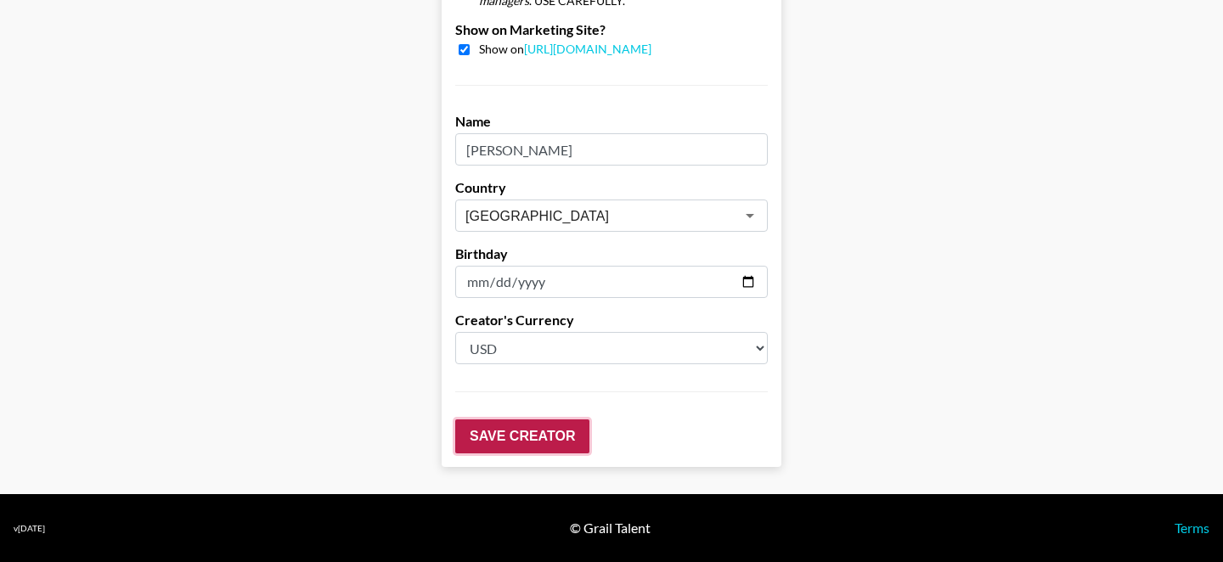
click at [482, 430] on input "Save Creator" at bounding box center [522, 437] width 134 height 34
